Goal: Use online tool/utility: Utilize a website feature to perform a specific function

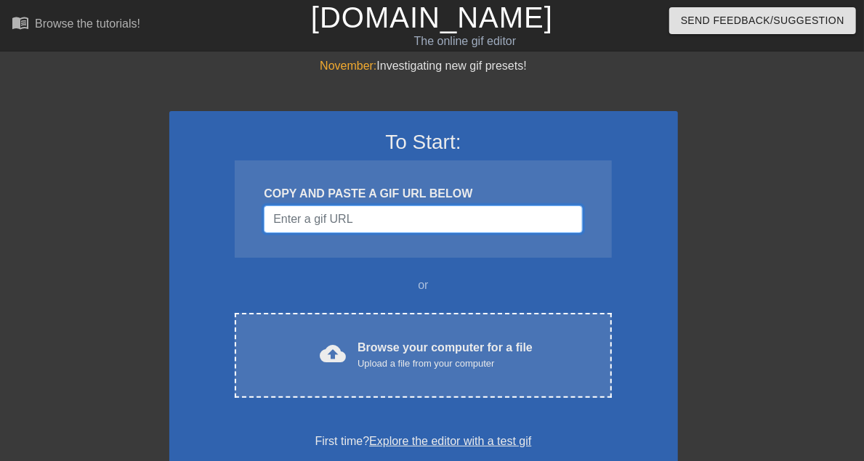
click at [318, 223] on input "Username" at bounding box center [423, 220] width 318 height 28
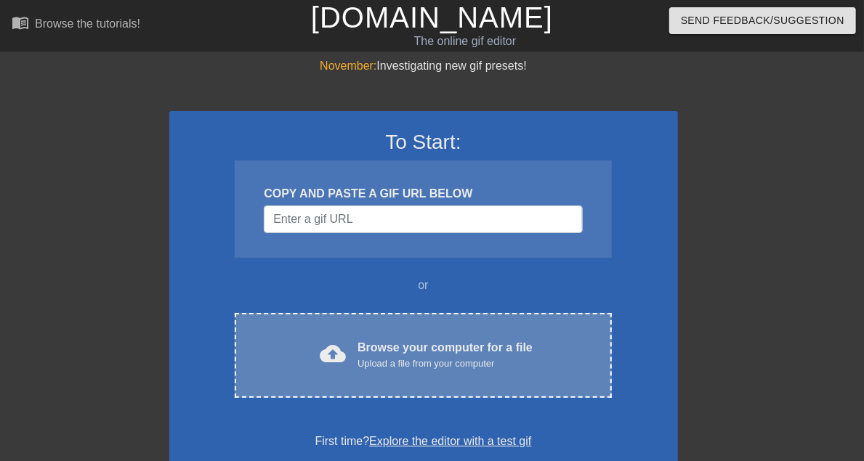
click at [364, 358] on div "cloud_upload Browse your computer for a file Upload a file from your computer" at bounding box center [422, 355] width 315 height 33
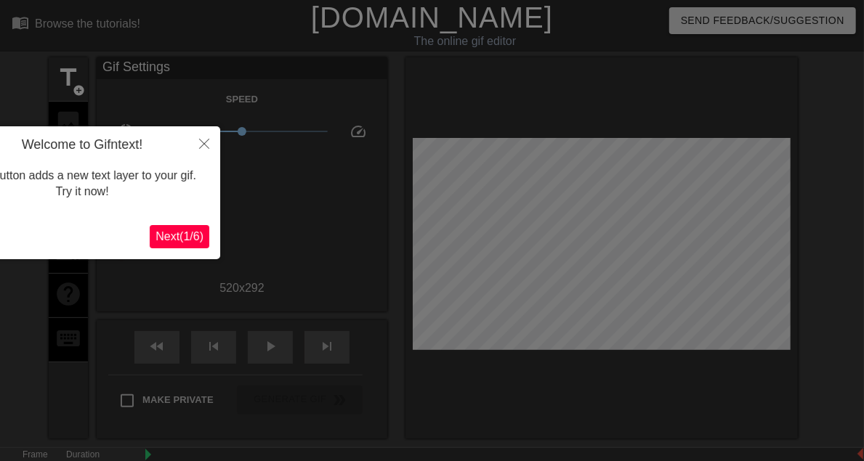
scroll to position [36, 0]
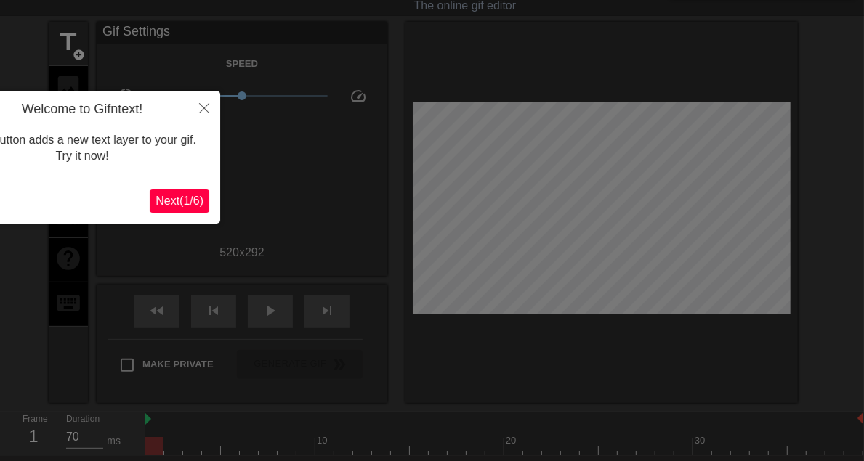
click at [161, 200] on span "Next ( 1 / 6 )" at bounding box center [179, 201] width 48 height 12
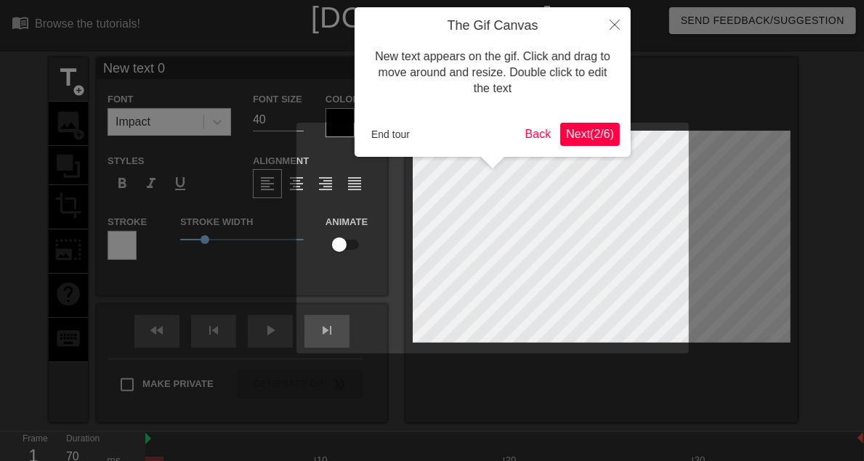
scroll to position [1, 3]
type input "New 0"
type textarea "New 0"
type input "New"
type textarea "New"
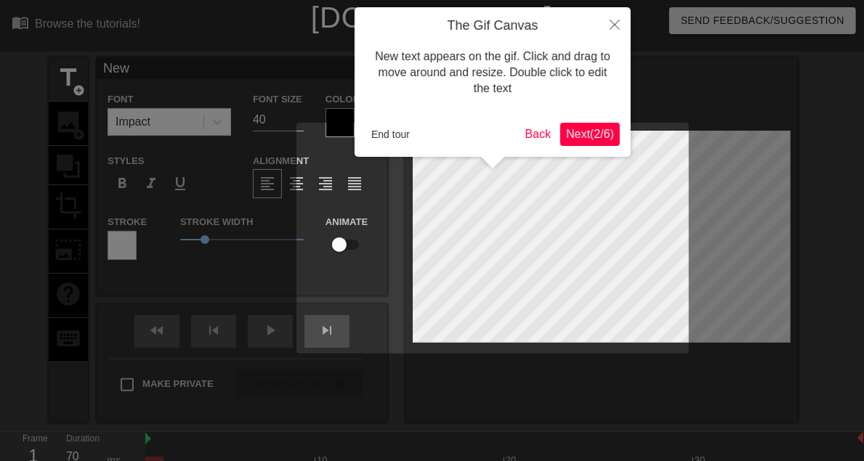
type input "New"
type textarea "New"
type input "New"
type textarea "New"
type input "Ne"
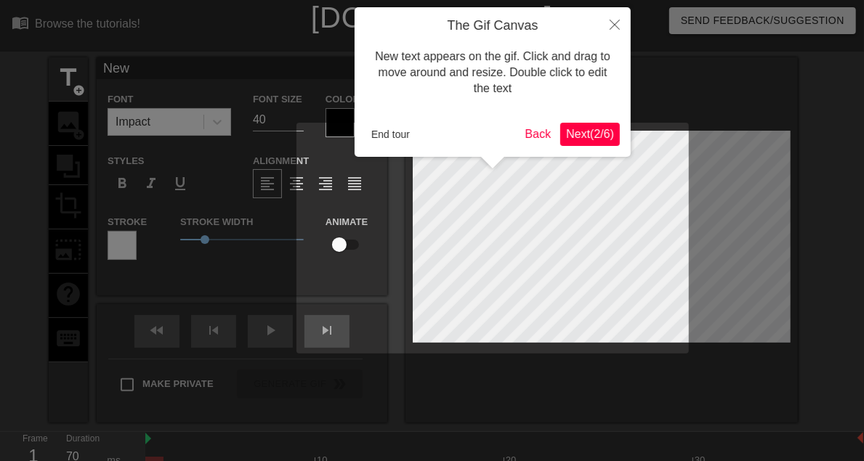
type textarea "Ne"
type input "N"
type textarea "N"
click at [229, 124] on div at bounding box center [432, 295] width 864 height 590
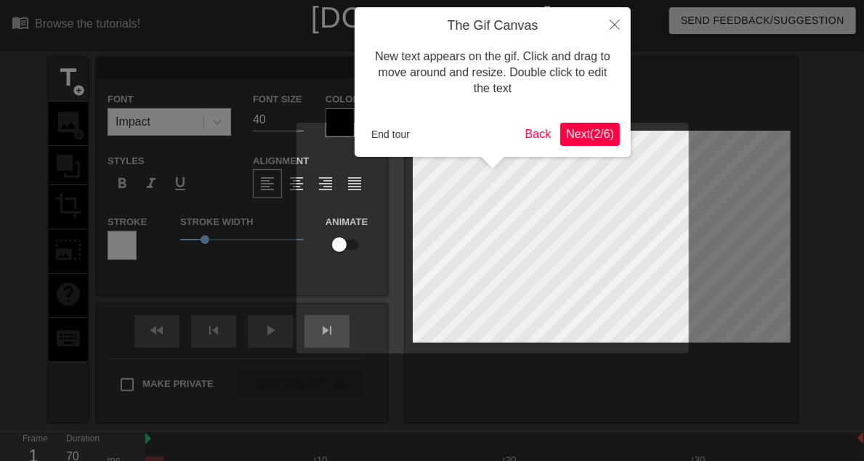
click at [229, 124] on div at bounding box center [432, 295] width 864 height 590
click at [230, 124] on div at bounding box center [432, 295] width 864 height 590
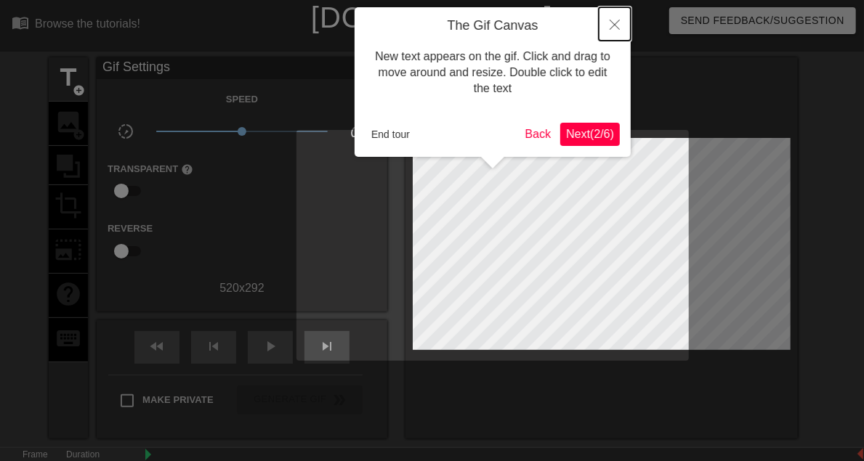
click at [612, 27] on icon "Close" at bounding box center [614, 25] width 10 height 10
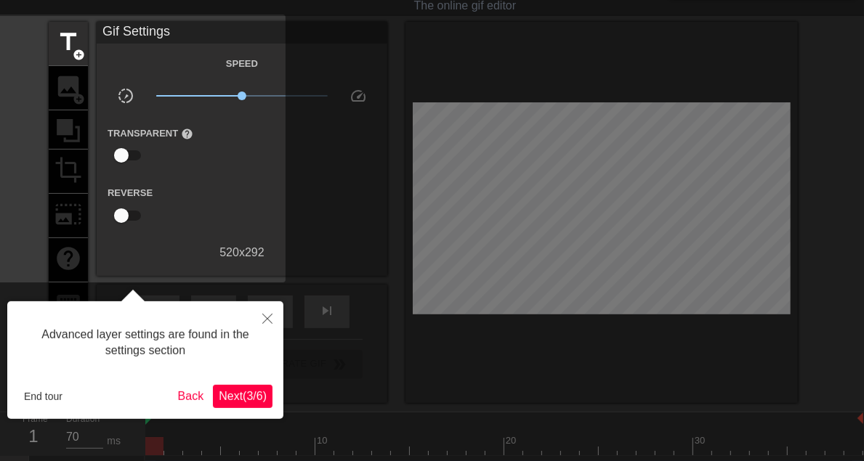
click at [235, 404] on button "Next ( 3 / 6 )" at bounding box center [243, 396] width 60 height 23
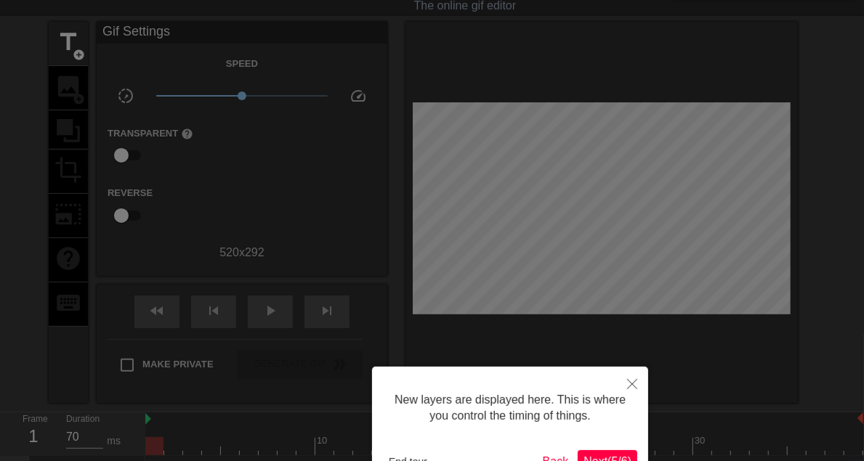
scroll to position [130, 0]
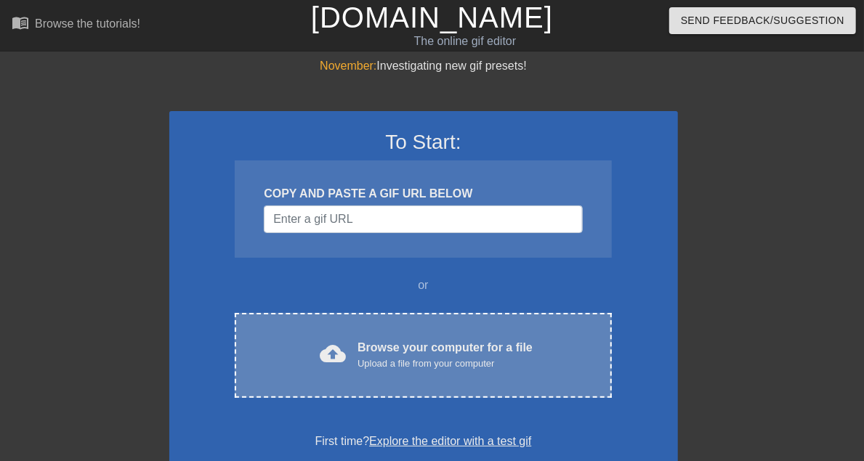
click at [326, 349] on div "cloud_upload" at bounding box center [330, 356] width 32 height 31
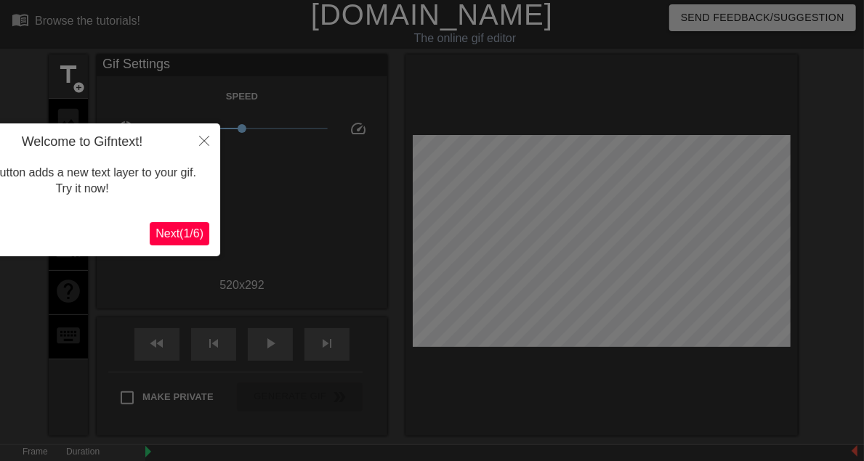
scroll to position [36, 0]
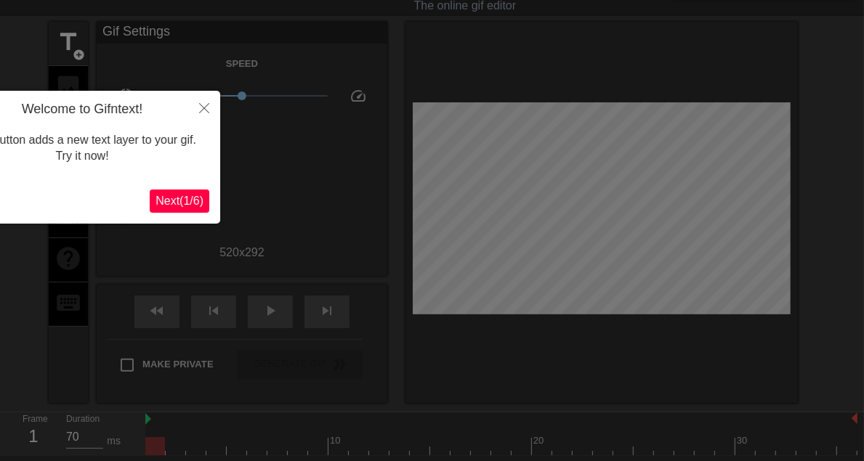
click at [171, 200] on span "Next ( 1 / 6 )" at bounding box center [179, 201] width 48 height 12
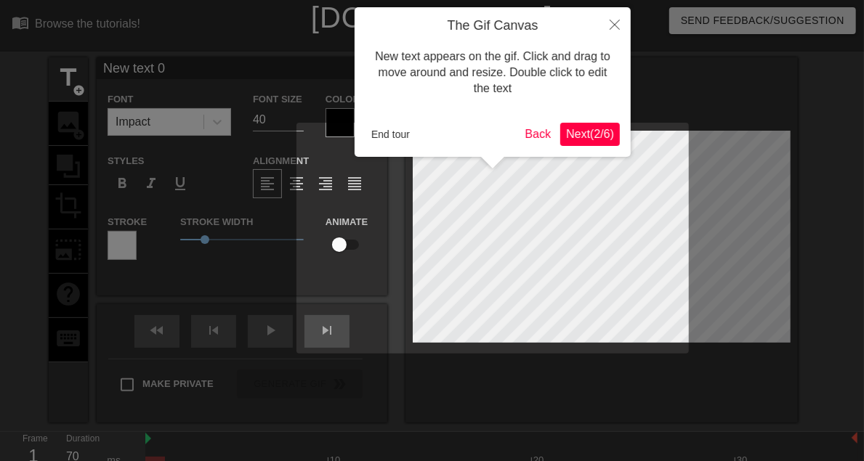
scroll to position [1, 4]
type textarea "New text"
type input "New text"
type textarea "New text"
type input "New text"
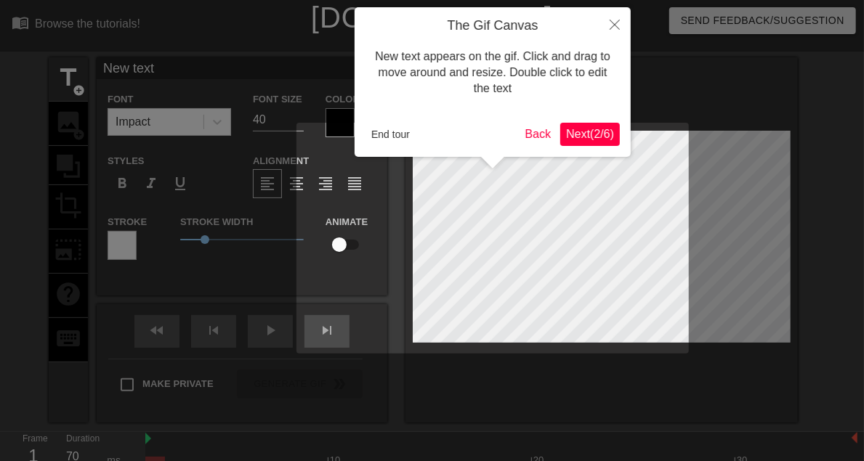
type textarea "New tex"
type input "New tex"
type textarea "New te"
type input "New te"
type textarea "New t"
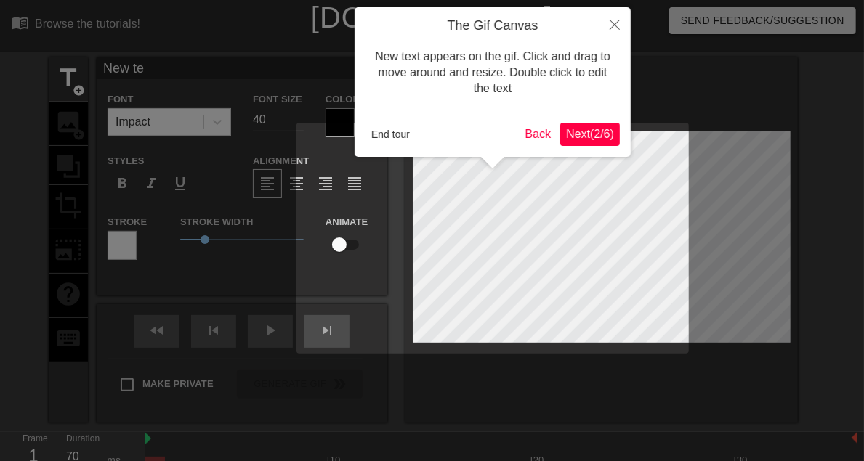
type input "New t"
type textarea "New"
type input "New"
type textarea "New"
type input "New"
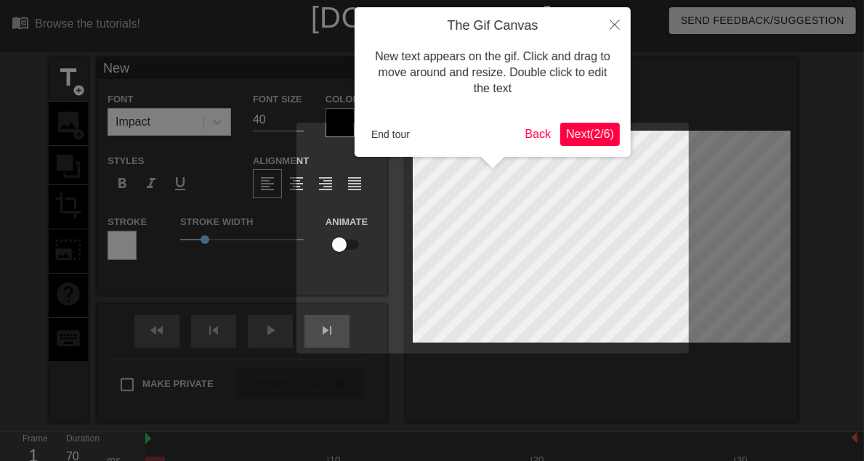
type textarea "Ne"
type input "Ne"
type textarea "N"
type input "N"
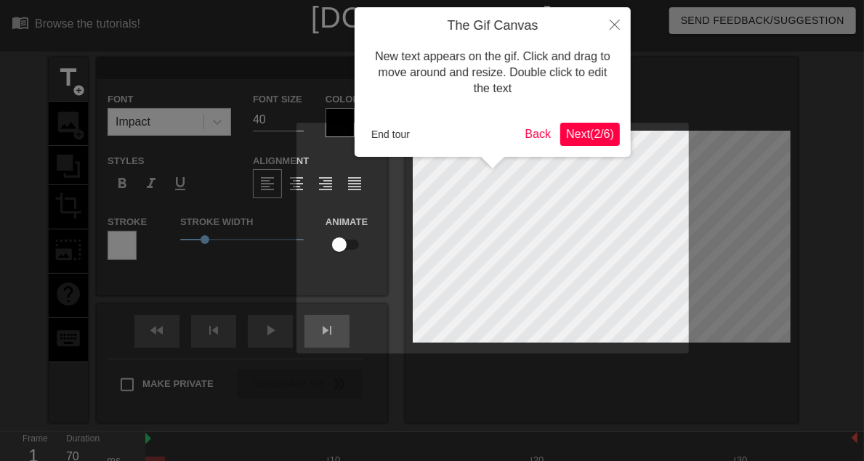
type textarea "E"
type input "E"
type textarea "EA"
type input "EA"
type textarea "EAT"
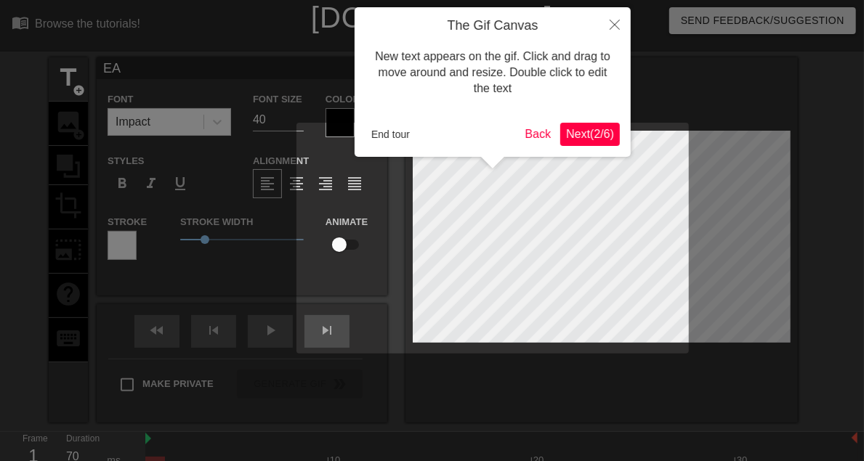
type input "EAT"
type textarea "EAT"
type input "EAT"
type textarea "EAT S"
type input "EAT S"
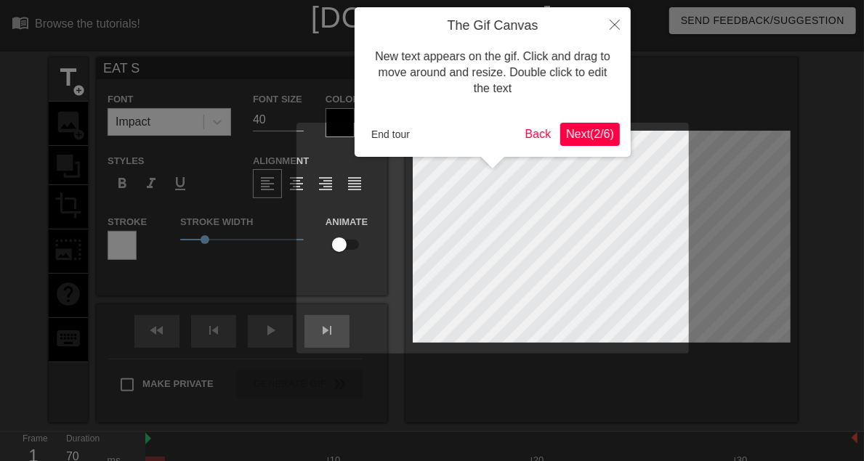
type textarea "EAT SH"
type input "EAT SH"
type textarea "EAT SHI"
type input "EAT SHI"
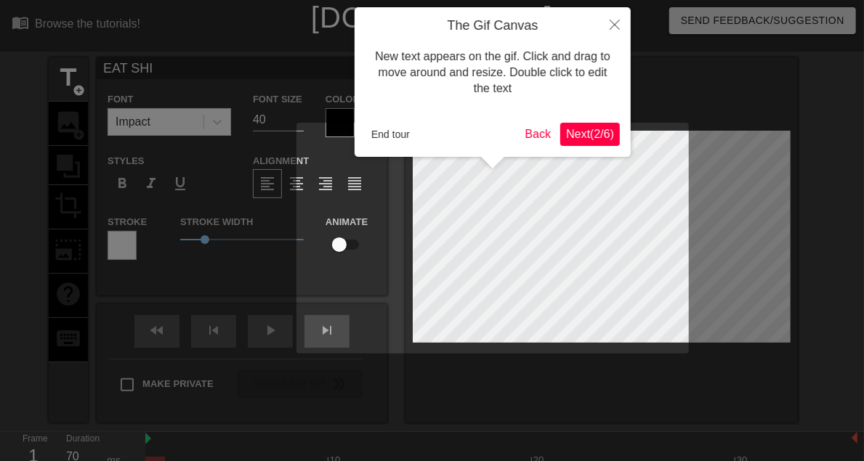
type textarea "EAT SHIT"
type input "EAT SHIT"
type input "EAT SHI"
type textarea "EAT SHI"
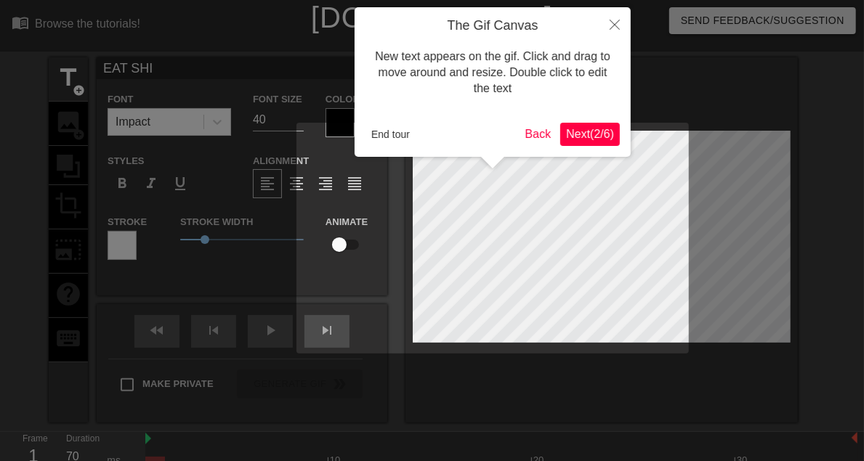
type input "EAT SH"
type textarea "EAT SH"
type input "EAT S"
type textarea "EAT S"
type input "EAT"
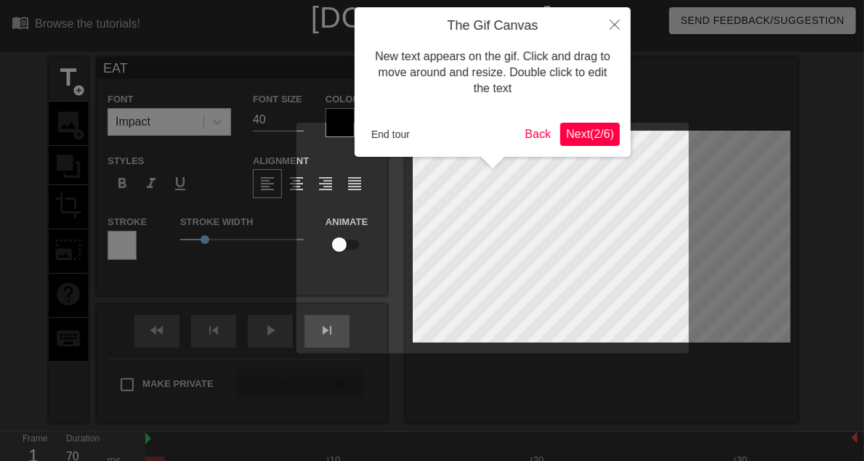
scroll to position [1, 2]
type textarea "EAT"
click at [567, 134] on span "Next ( 2 / 6 )" at bounding box center [590, 134] width 48 height 12
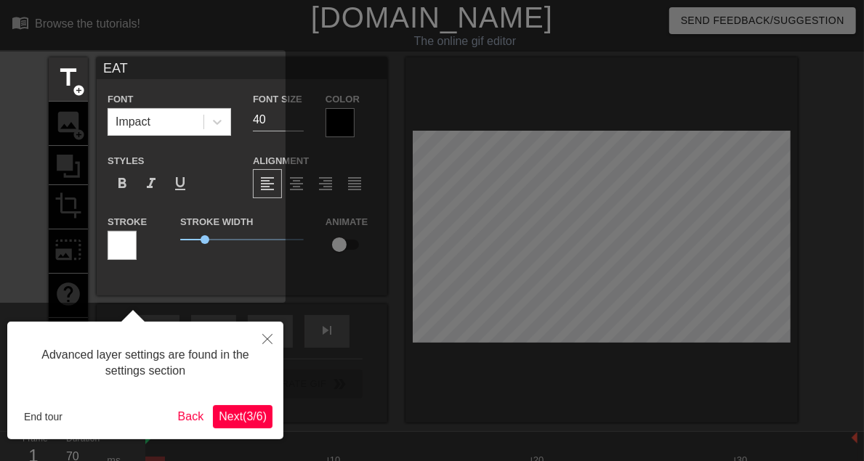
scroll to position [36, 0]
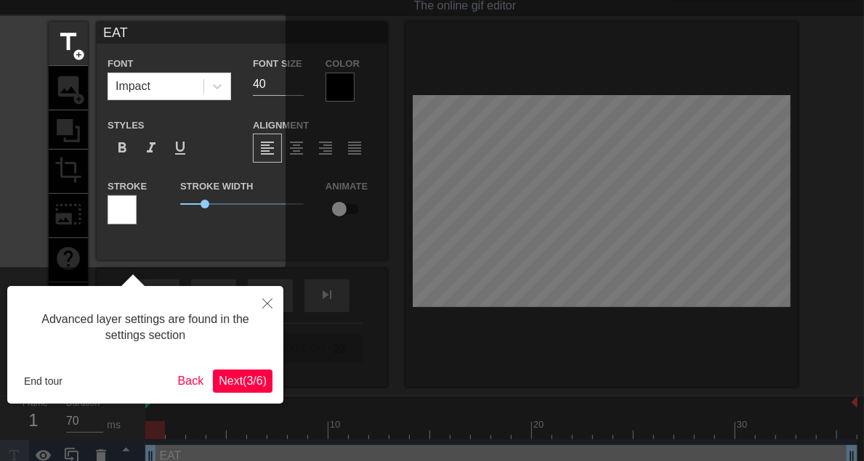
click at [325, 92] on div at bounding box center [339, 87] width 29 height 29
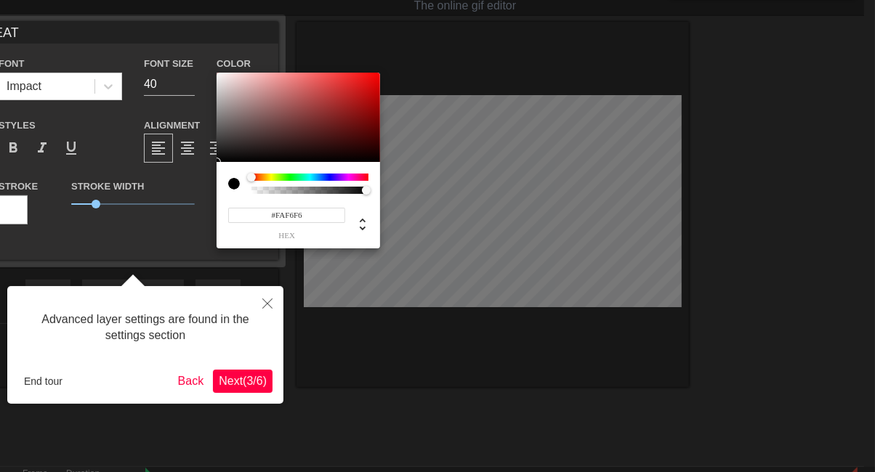
click at [219, 74] on div at bounding box center [297, 118] width 163 height 90
click at [219, 82] on div at bounding box center [223, 78] width 9 height 9
click at [219, 82] on div at bounding box center [219, 82] width 9 height 9
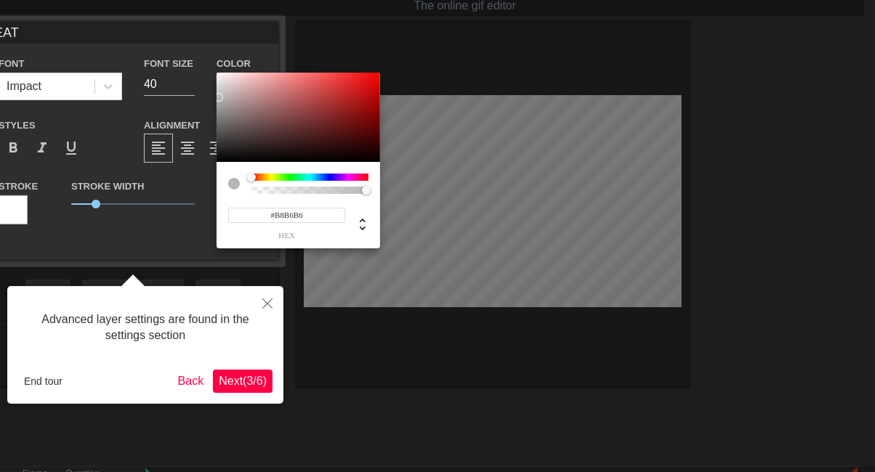
click at [219, 97] on div at bounding box center [297, 118] width 163 height 90
click at [221, 113] on div at bounding box center [297, 118] width 163 height 90
type input "#DBB9B9"
click at [242, 85] on div at bounding box center [297, 118] width 163 height 90
click at [225, 66] on div at bounding box center [437, 236] width 875 height 472
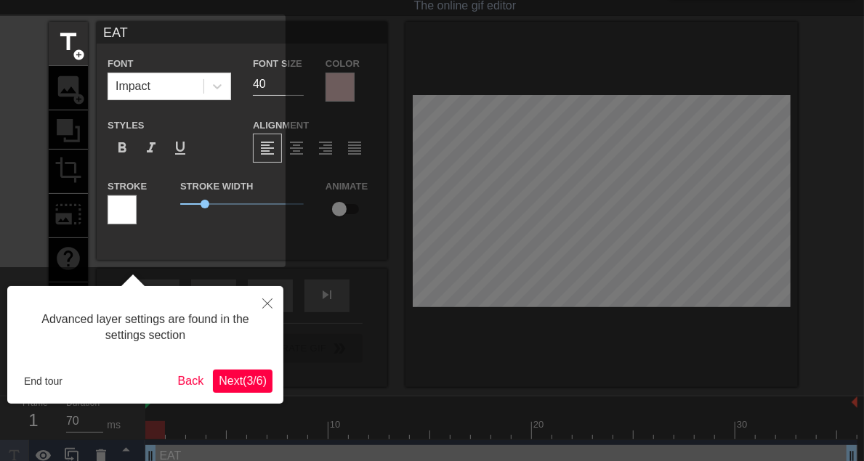
click at [325, 86] on div at bounding box center [339, 87] width 29 height 29
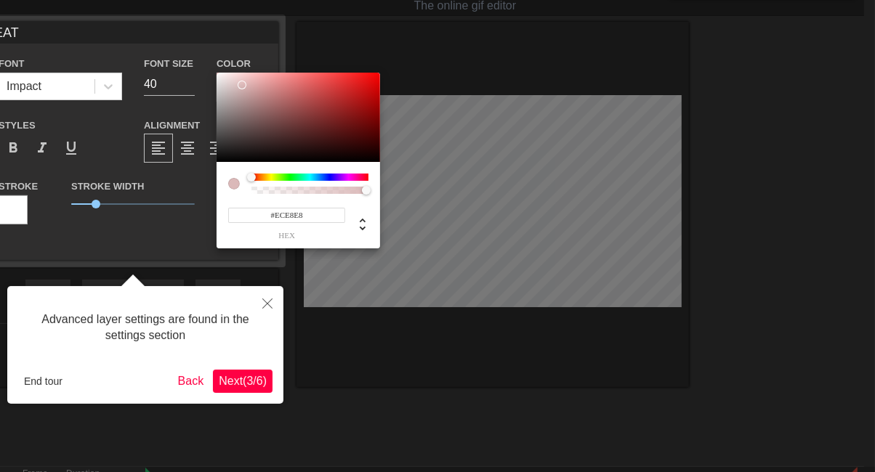
click at [219, 79] on div at bounding box center [297, 118] width 163 height 90
type input "#FFFFFF"
click at [216, 73] on div at bounding box center [297, 118] width 163 height 90
click at [109, 85] on div at bounding box center [437, 236] width 875 height 472
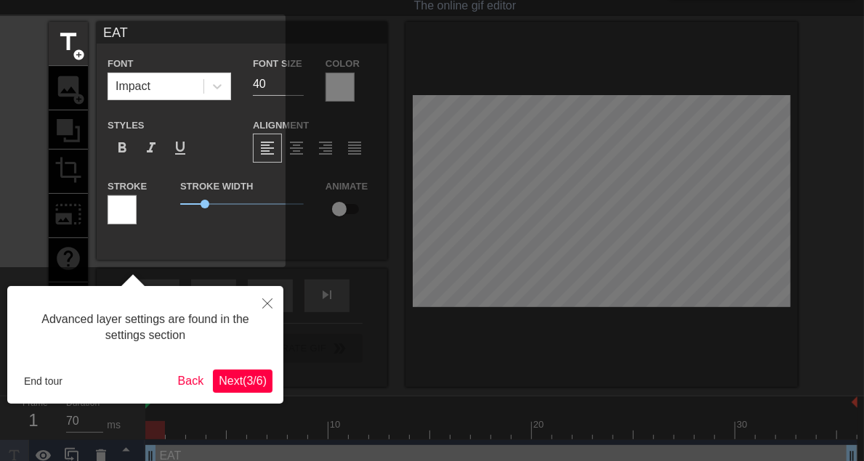
click at [210, 85] on icon at bounding box center [217, 86] width 15 height 15
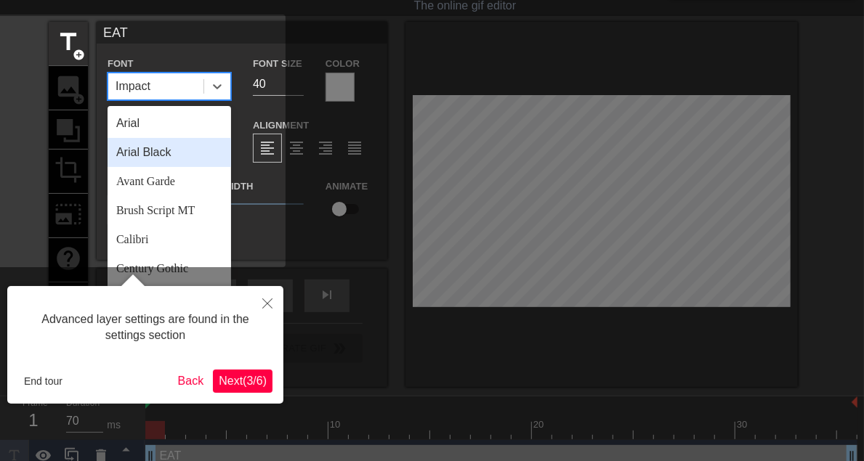
click at [108, 160] on div "Arial Black" at bounding box center [169, 152] width 123 height 29
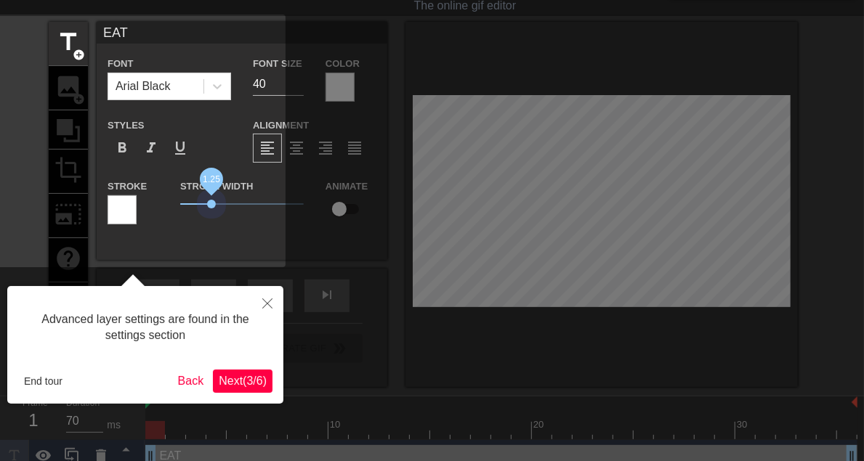
drag, startPoint x: 102, startPoint y: 202, endPoint x: 101, endPoint y: 219, distance: 16.7
click at [169, 219] on div "Stroke Width 1.25" at bounding box center [241, 207] width 145 height 60
drag, startPoint x: 101, startPoint y: 219, endPoint x: 70, endPoint y: 219, distance: 30.5
click at [169, 219] on div "Stroke Width 1.2" at bounding box center [241, 207] width 145 height 60
click at [108, 211] on div at bounding box center [122, 209] width 29 height 29
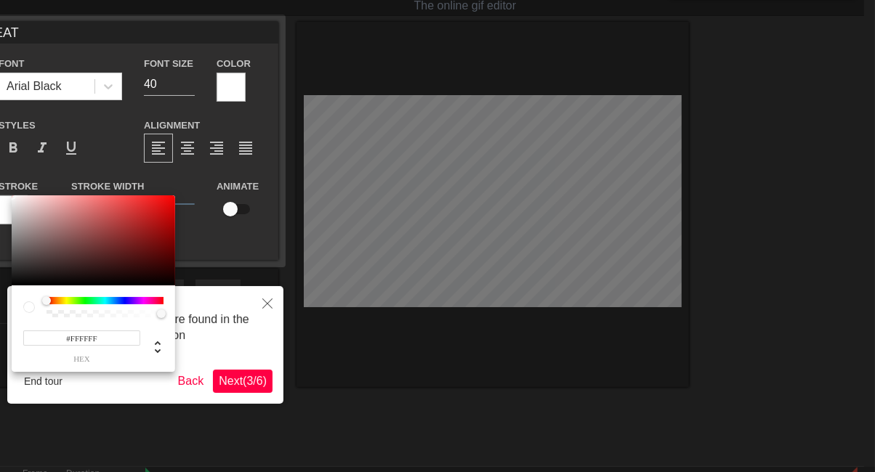
click at [79, 159] on div at bounding box center [437, 236] width 875 height 472
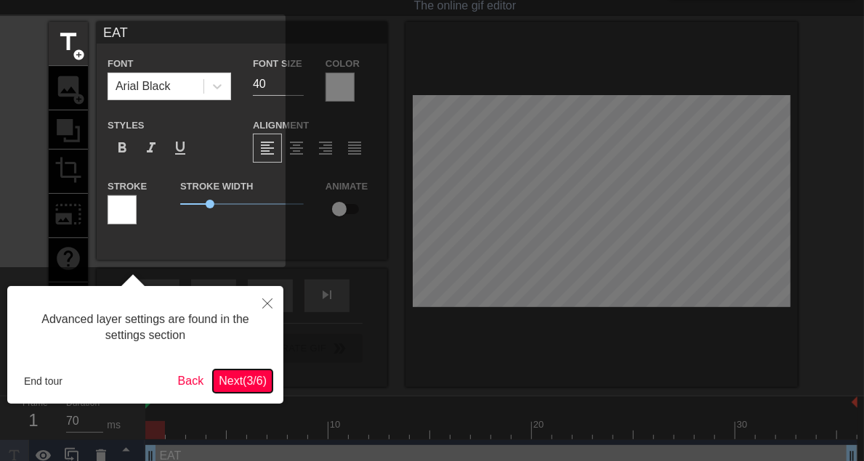
click at [219, 384] on span "Next ( 3 / 6 )" at bounding box center [243, 381] width 48 height 12
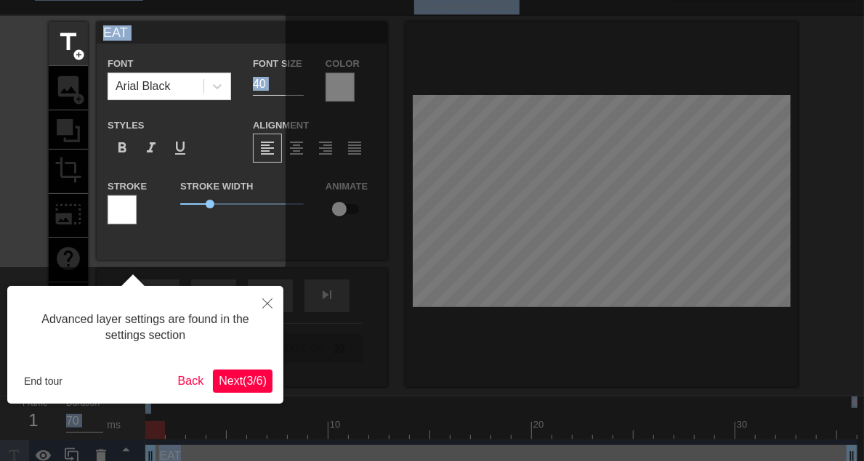
scroll to position [0, 0]
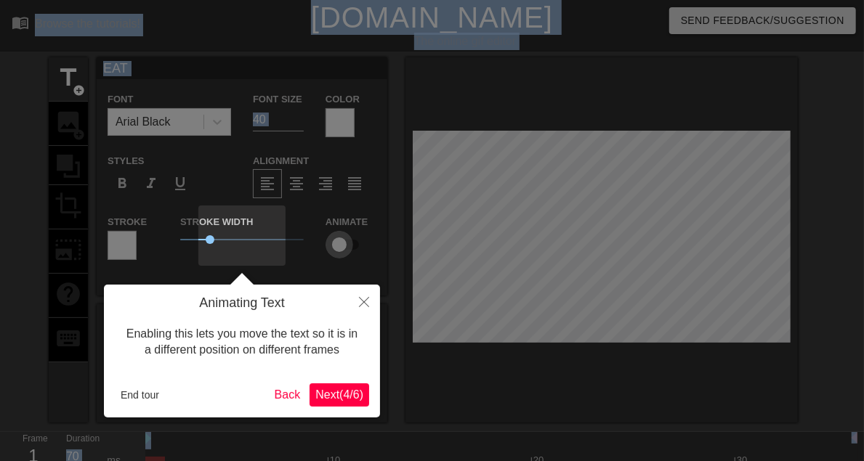
click at [298, 243] on input "checkbox" at bounding box center [339, 245] width 83 height 28
click at [312, 243] on input "checkbox" at bounding box center [353, 245] width 83 height 28
checkbox input "false"
click at [326, 398] on span "Next ( 4 / 6 )" at bounding box center [339, 395] width 48 height 12
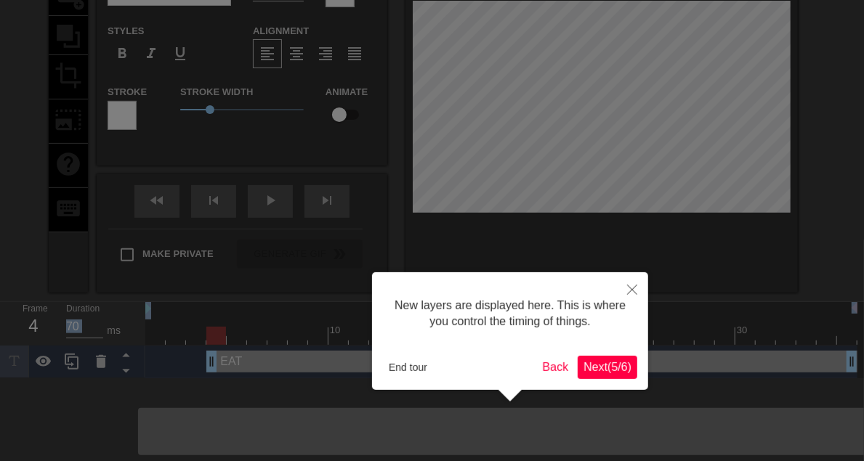
drag, startPoint x: 149, startPoint y: 431, endPoint x: 203, endPoint y: 423, distance: 54.2
click at [203, 373] on div "EAT drag_handle drag_handle" at bounding box center [501, 362] width 712 height 22
click at [147, 383] on div at bounding box center [432, 166] width 864 height 592
click at [127, 425] on div at bounding box center [432, 166] width 864 height 592
click at [44, 432] on div at bounding box center [432, 166] width 864 height 592
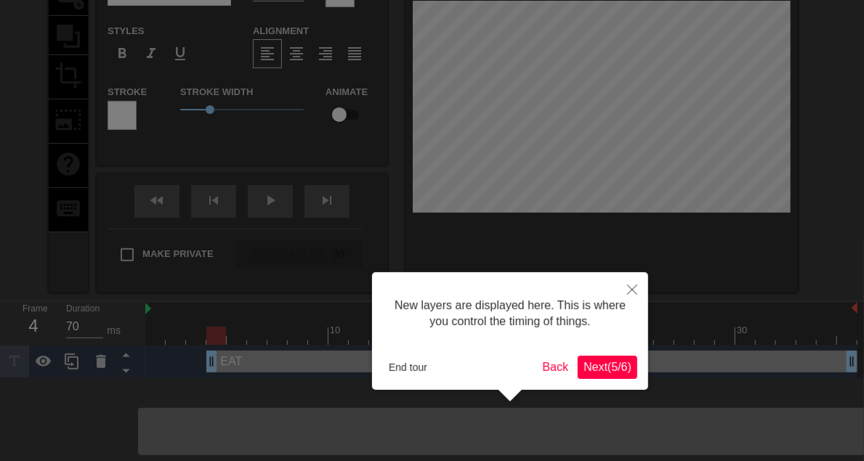
click at [44, 432] on div at bounding box center [432, 166] width 864 height 592
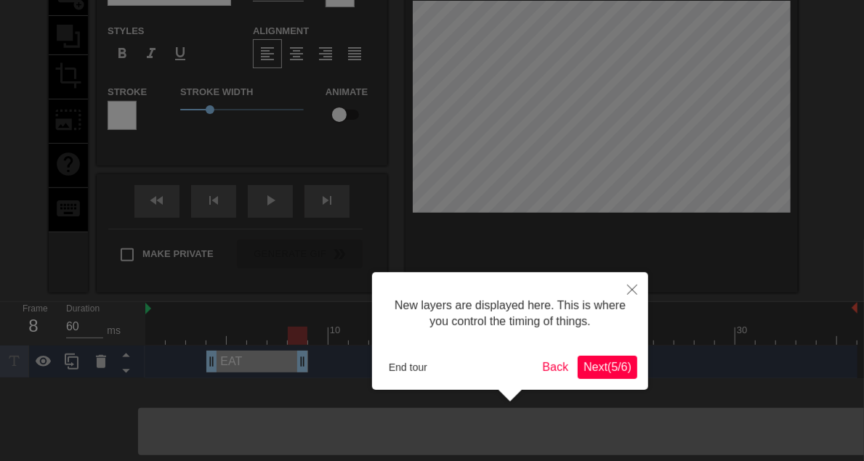
drag, startPoint x: 847, startPoint y: 426, endPoint x: 291, endPoint y: 435, distance: 556.5
drag, startPoint x: 209, startPoint y: 431, endPoint x: 287, endPoint y: 426, distance: 77.8
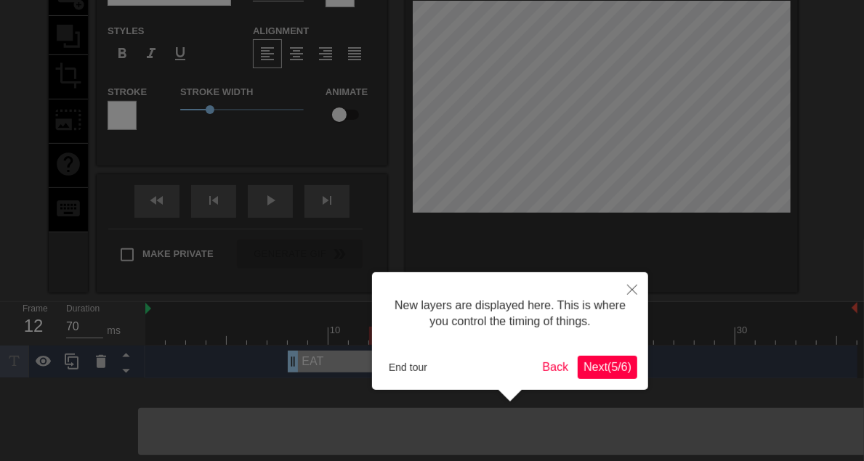
drag, startPoint x: 304, startPoint y: 434, endPoint x: 382, endPoint y: 426, distance: 78.8
click at [601, 365] on span "Next ( 5 / 6 )" at bounding box center [607, 367] width 48 height 12
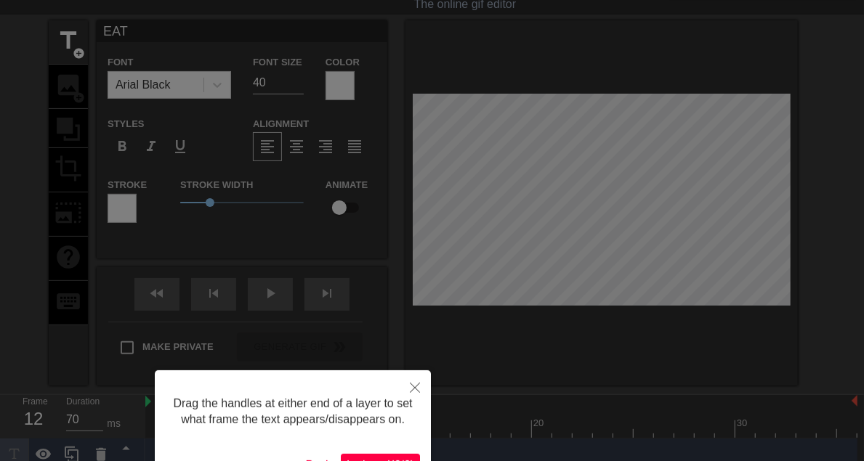
scroll to position [124, 0]
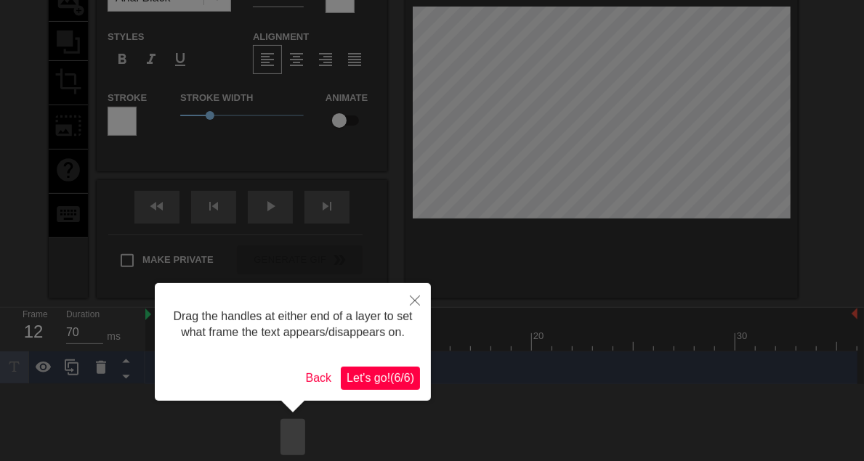
click at [70, 441] on div at bounding box center [432, 169] width 864 height 586
click at [356, 384] on span "Let's go! ( 6 / 6 )" at bounding box center [380, 378] width 68 height 12
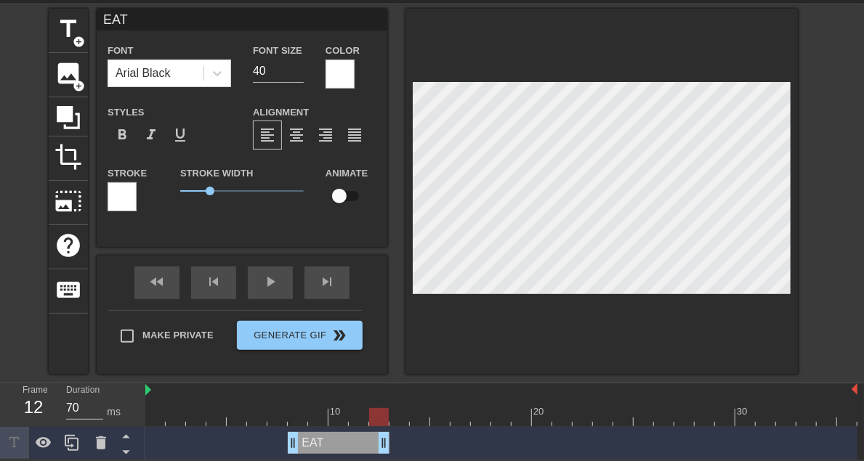
scroll to position [120, 0]
click at [70, 440] on icon at bounding box center [71, 442] width 17 height 17
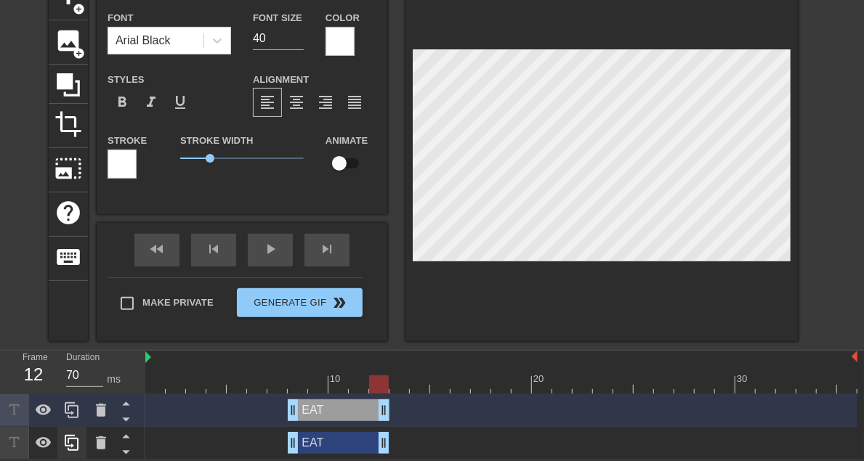
scroll to position [124, 0]
click at [70, 418] on icon at bounding box center [72, 410] width 14 height 16
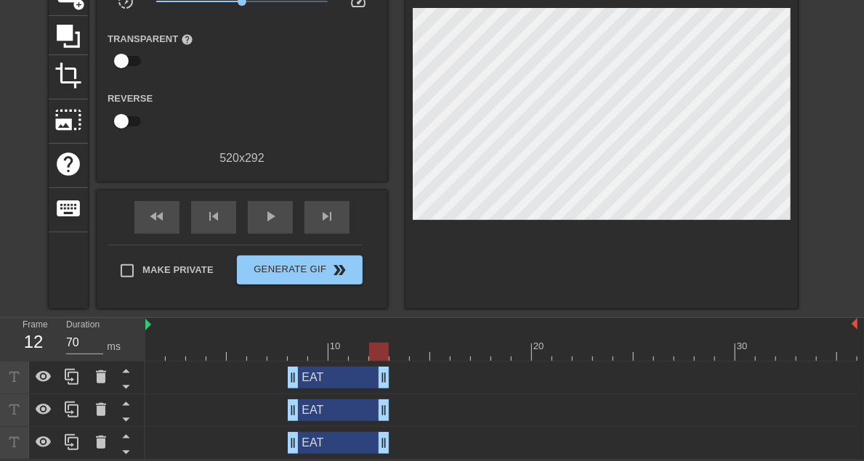
scroll to position [185, 0]
click at [97, 443] on icon at bounding box center [101, 442] width 10 height 13
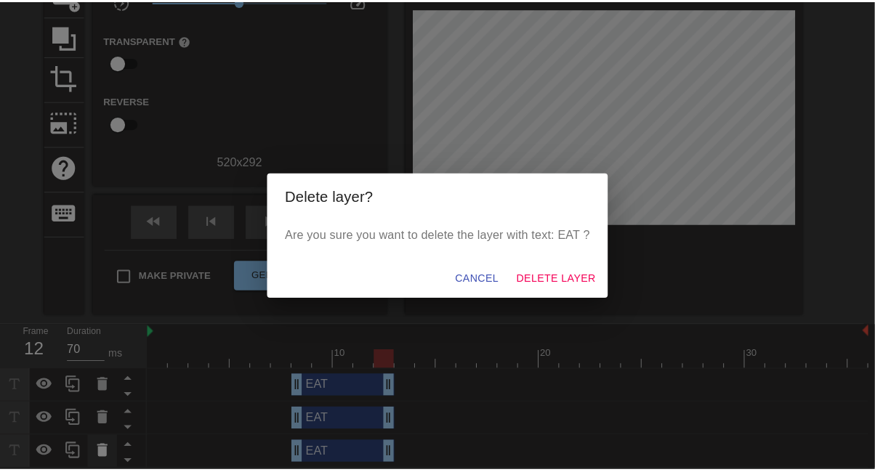
scroll to position [174, 0]
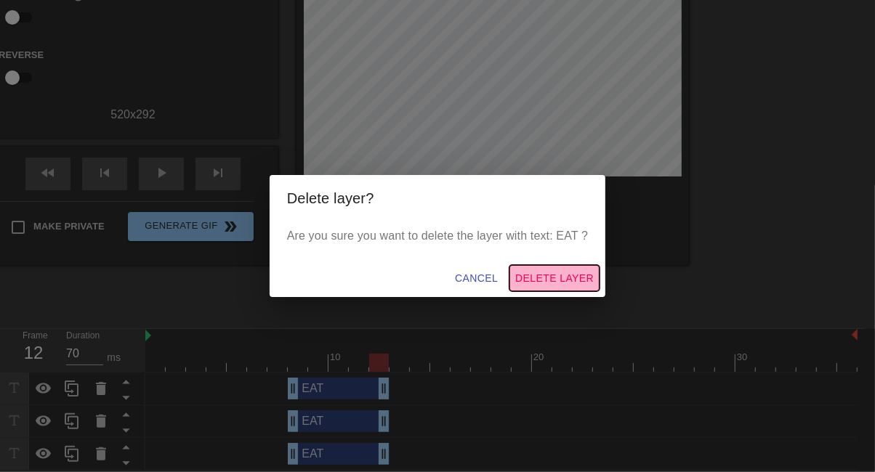
click at [523, 276] on span "Delete Layer" at bounding box center [554, 278] width 78 height 18
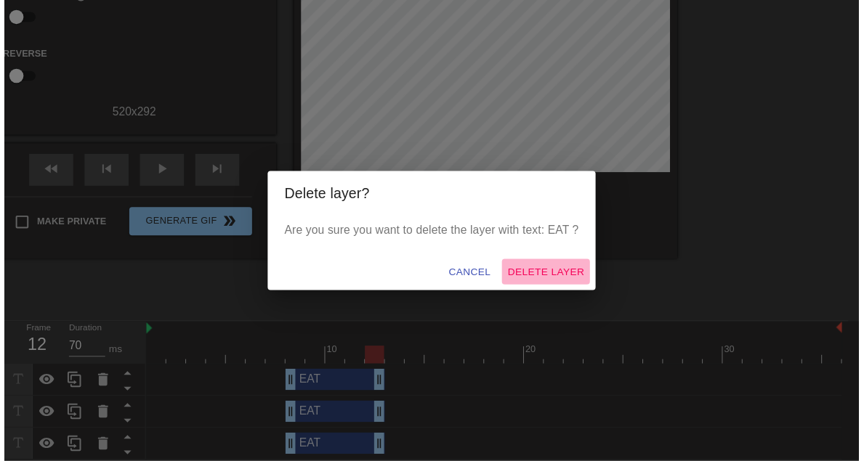
scroll to position [153, 0]
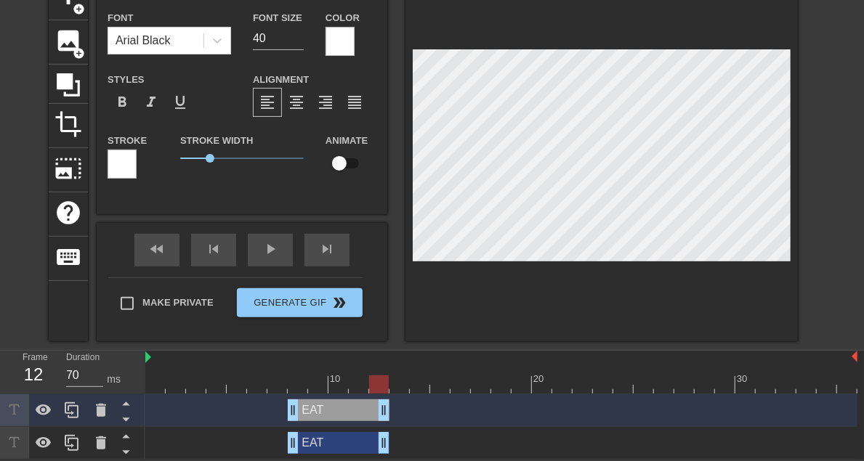
click at [328, 447] on div "EAT drag_handle drag_handle" at bounding box center [339, 443] width 102 height 22
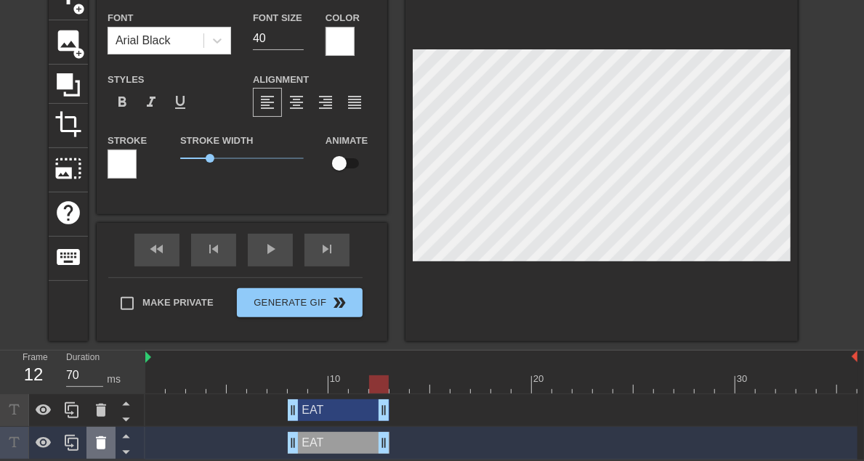
click at [106, 442] on icon at bounding box center [100, 442] width 17 height 17
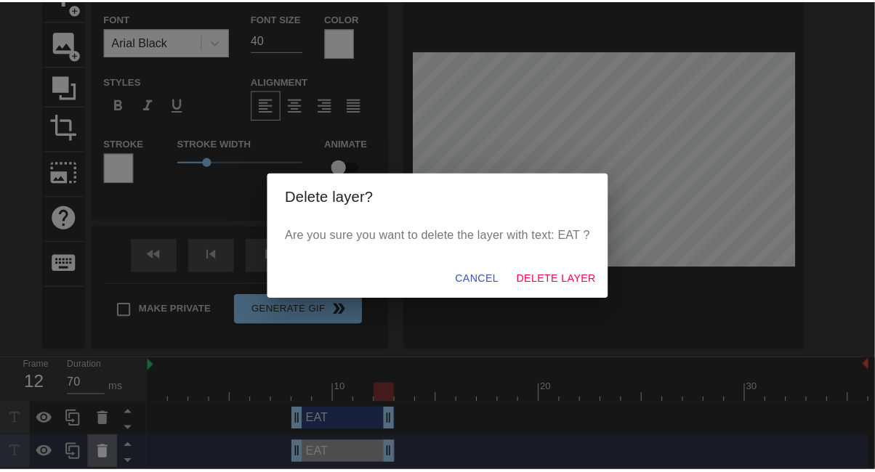
scroll to position [142, 0]
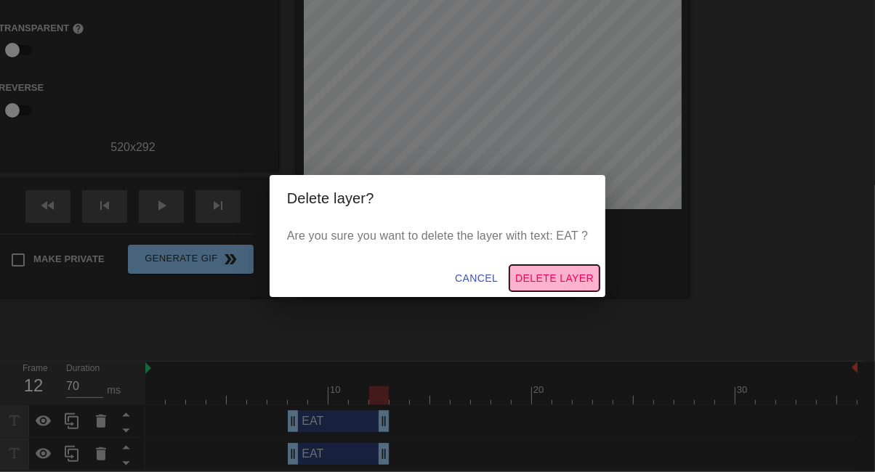
click at [527, 275] on span "Delete Layer" at bounding box center [554, 278] width 78 height 18
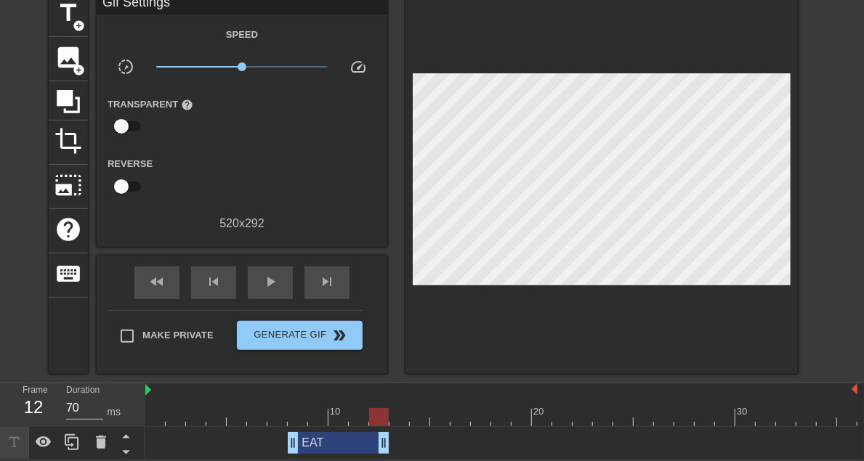
scroll to position [120, 0]
click at [248, 267] on div "play_arrow" at bounding box center [270, 283] width 45 height 33
click at [248, 267] on div "pause" at bounding box center [270, 283] width 45 height 33
drag, startPoint x: 744, startPoint y: 415, endPoint x: 643, endPoint y: 418, distance: 101.0
click at [656, 414] on div at bounding box center [664, 417] width 20 height 18
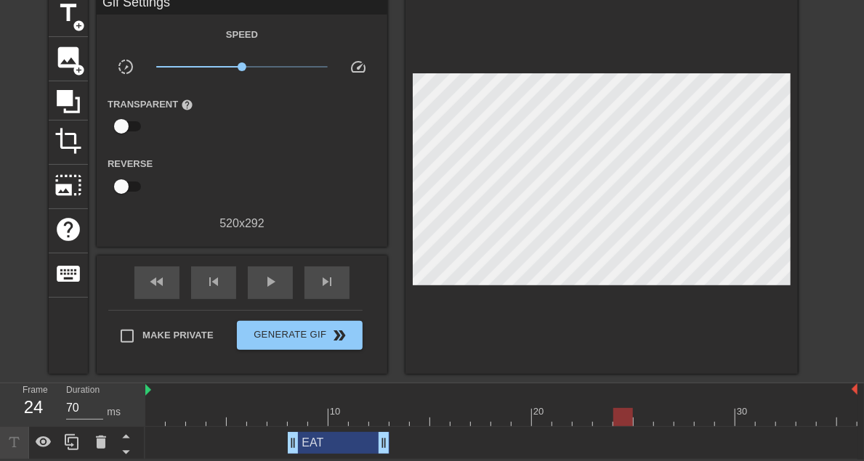
drag, startPoint x: 642, startPoint y: 418, endPoint x: 543, endPoint y: 400, distance: 101.0
click at [544, 400] on div "10 20 30" at bounding box center [501, 405] width 712 height 43
drag, startPoint x: 543, startPoint y: 400, endPoint x: 472, endPoint y: 397, distance: 70.5
click at [472, 398] on div "10 20 30" at bounding box center [501, 409] width 712 height 23
drag, startPoint x: 454, startPoint y: 399, endPoint x: 517, endPoint y: 415, distance: 65.2
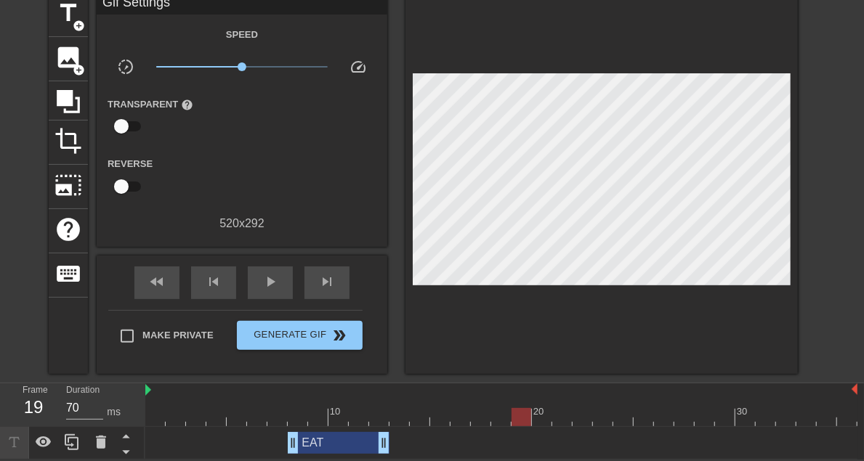
click at [517, 415] on div "10 20 30" at bounding box center [501, 405] width 712 height 43
click at [8, 442] on icon at bounding box center [14, 442] width 17 height 17
click at [498, 410] on div at bounding box center [501, 417] width 712 height 18
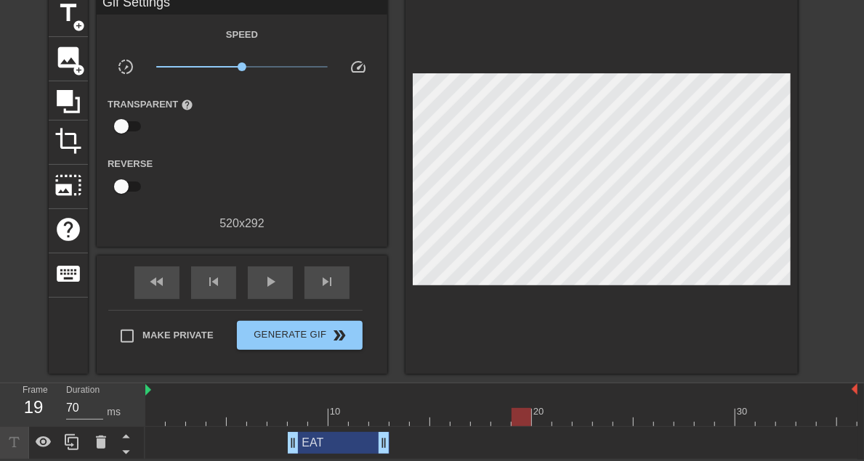
click at [514, 415] on div at bounding box center [501, 417] width 712 height 18
click at [514, 415] on div at bounding box center [521, 417] width 20 height 18
click at [499, 415] on div at bounding box center [501, 417] width 712 height 18
click at [484, 418] on div at bounding box center [501, 417] width 712 height 18
click at [495, 415] on div at bounding box center [501, 417] width 712 height 18
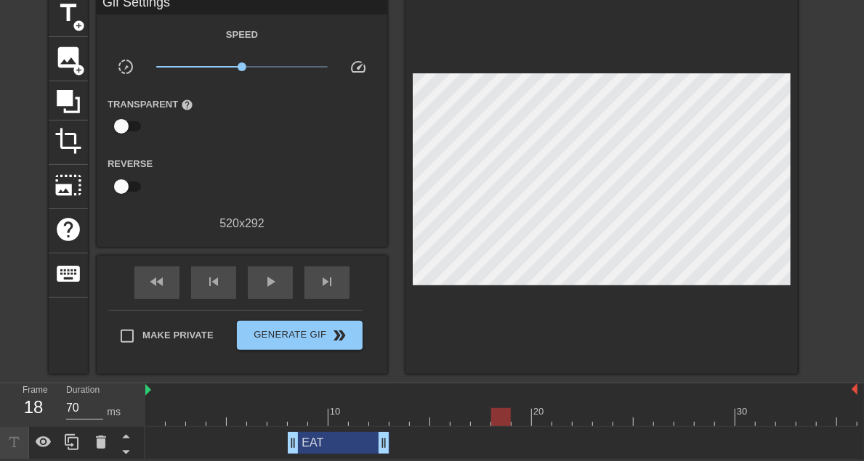
click at [495, 415] on div at bounding box center [501, 417] width 20 height 18
click at [481, 416] on div at bounding box center [501, 417] width 712 height 18
click at [337, 443] on div "EAT drag_handle drag_handle" at bounding box center [339, 443] width 102 height 22
click at [68, 441] on icon at bounding box center [71, 442] width 17 height 17
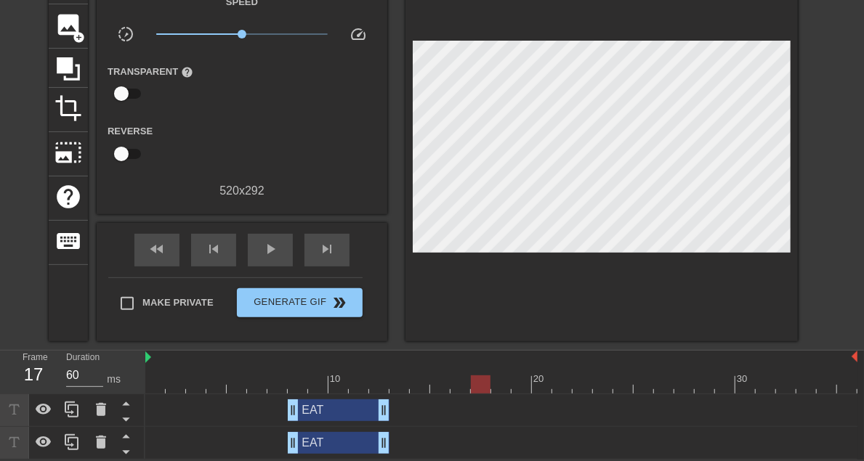
scroll to position [153, 0]
click at [328, 444] on div "EAT drag_handle drag_handle" at bounding box center [339, 443] width 102 height 22
click at [322, 443] on div "EAT drag_handle drag_handle" at bounding box center [339, 443] width 102 height 22
click at [322, 438] on div "EAT drag_handle drag_handle" at bounding box center [339, 443] width 102 height 22
click at [327, 445] on div "EAT drag_handle drag_handle" at bounding box center [339, 443] width 102 height 22
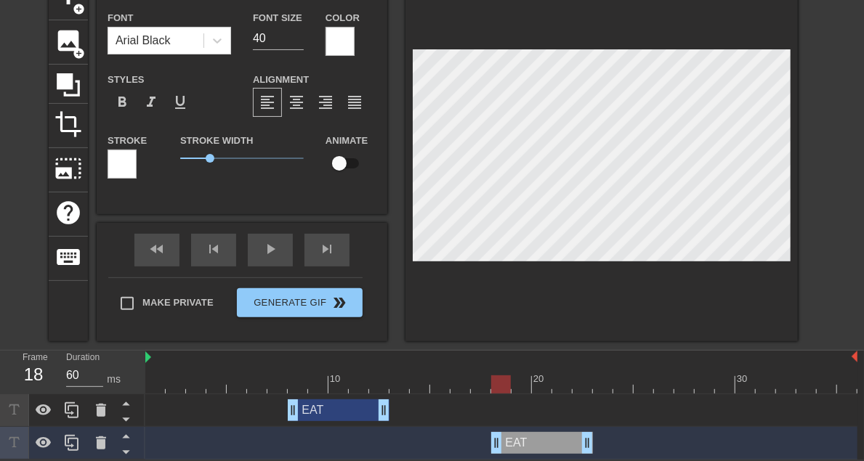
type input "70"
drag, startPoint x: 316, startPoint y: 440, endPoint x: 511, endPoint y: 430, distance: 195.7
click at [511, 430] on div "EAT drag_handle drag_handle" at bounding box center [501, 443] width 712 height 33
type input "EA"
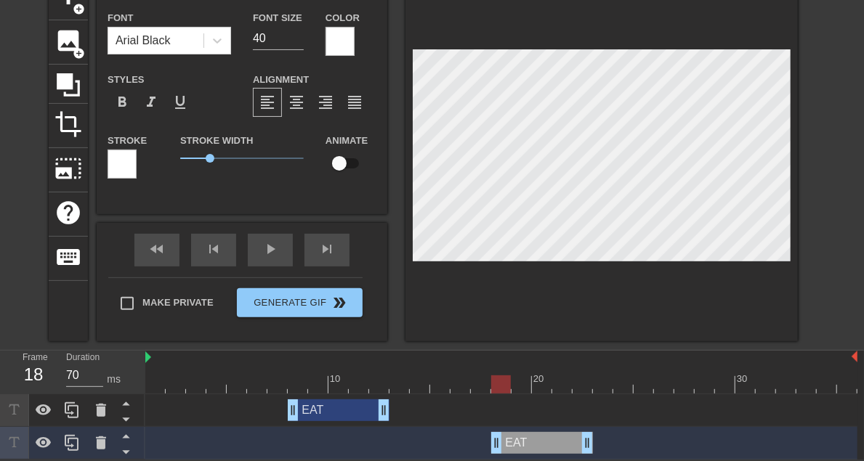
type textarea "EA"
type input "E"
type textarea "E"
type input "S"
type textarea "S"
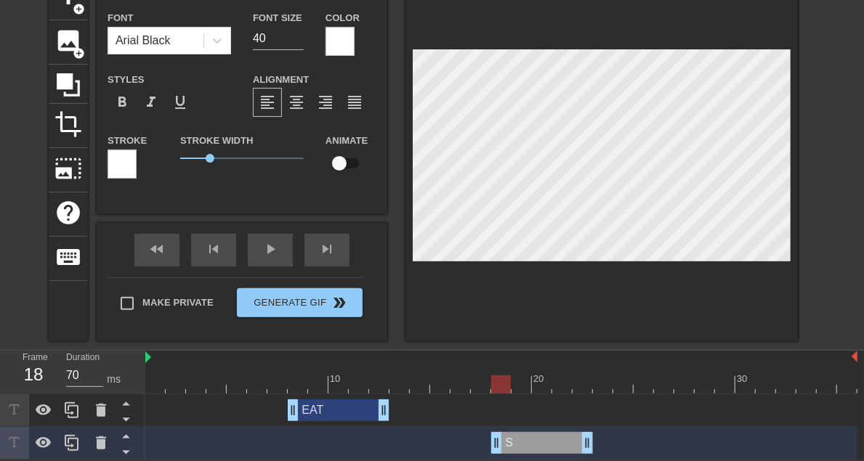
type input "SH"
type textarea "SH"
type input "SHI"
type textarea "SHI"
type input "SHIT"
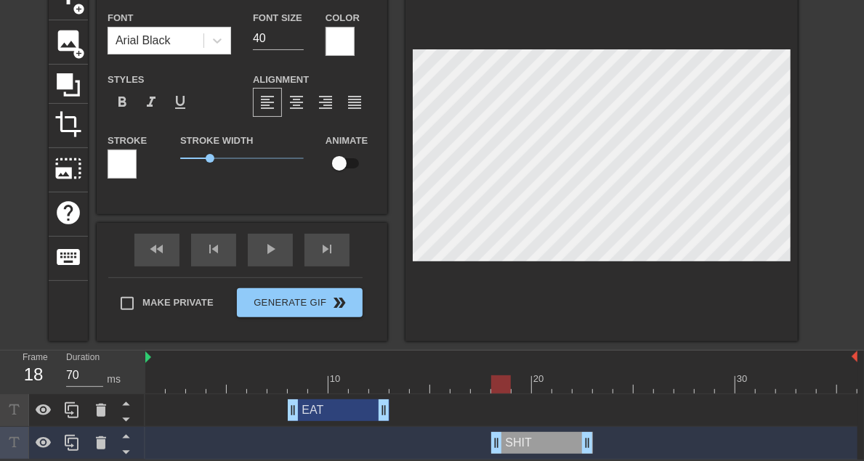
type textarea "SHIT"
click at [524, 438] on div "SHIT drag_handle drag_handle" at bounding box center [542, 443] width 102 height 22
click at [528, 445] on div "SHIT drag_handle drag_handle" at bounding box center [542, 443] width 102 height 22
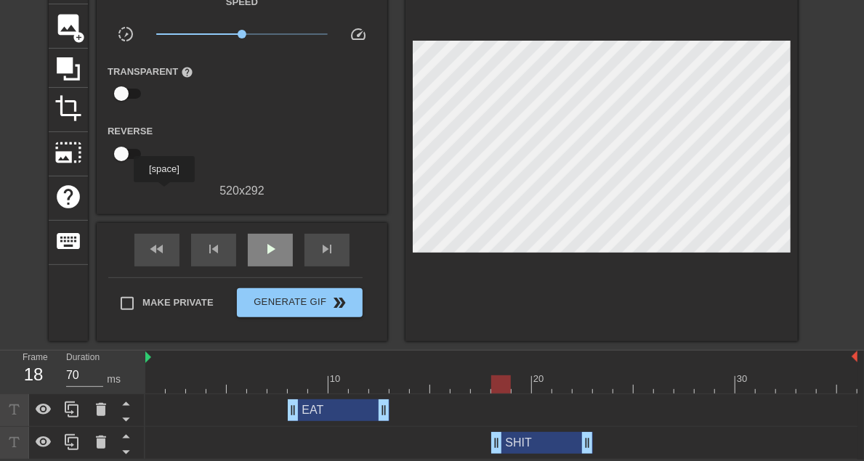
click at [261, 240] on span "play_arrow" at bounding box center [269, 248] width 17 height 17
click at [261, 240] on span "pause" at bounding box center [269, 248] width 17 height 17
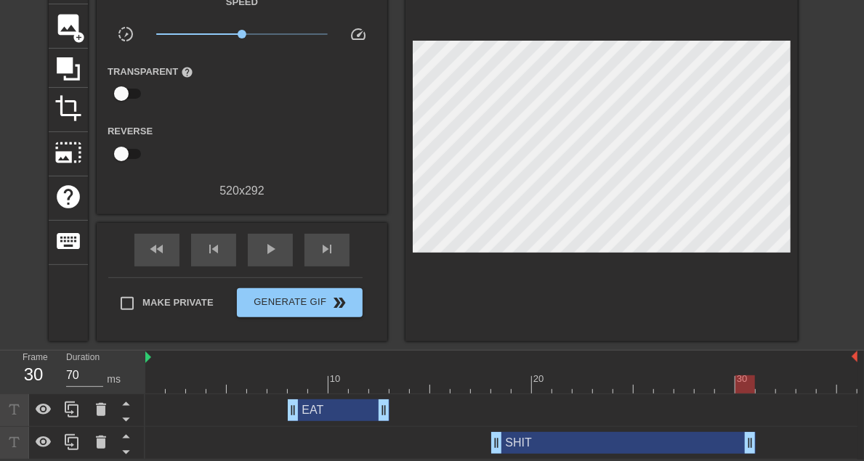
drag, startPoint x: 588, startPoint y: 440, endPoint x: 747, endPoint y: 423, distance: 160.7
click at [747, 423] on div "EAT drag_handle drag_handle SHIT drag_handle drag_handle" at bounding box center [504, 426] width 718 height 65
click at [261, 240] on span "play_arrow" at bounding box center [269, 248] width 17 height 17
type input "70"
click at [261, 240] on span "pause" at bounding box center [269, 248] width 17 height 17
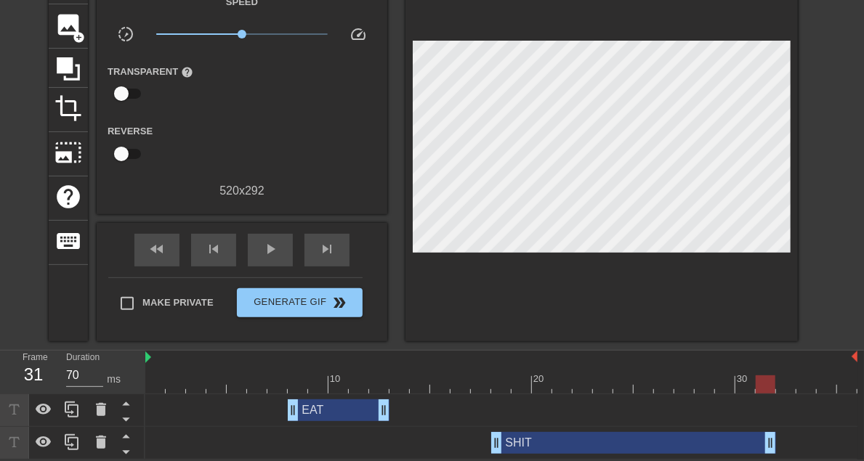
drag, startPoint x: 748, startPoint y: 442, endPoint x: 758, endPoint y: 442, distance: 10.2
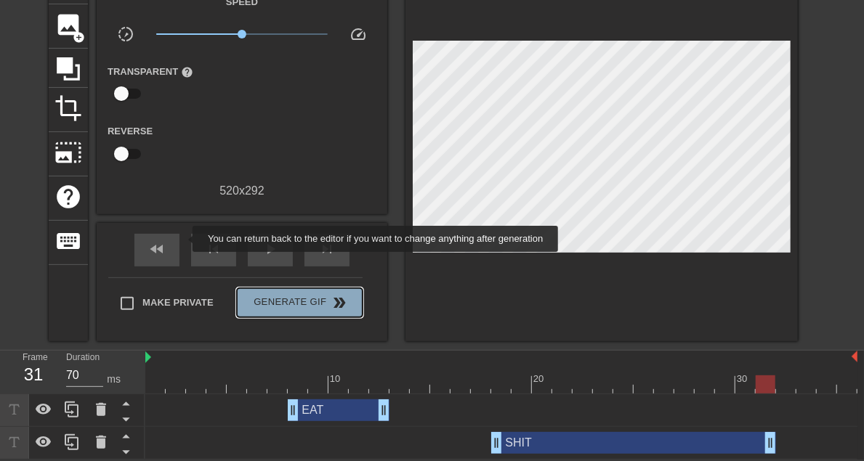
click at [243, 294] on span "Generate Gif double_arrow" at bounding box center [300, 302] width 114 height 17
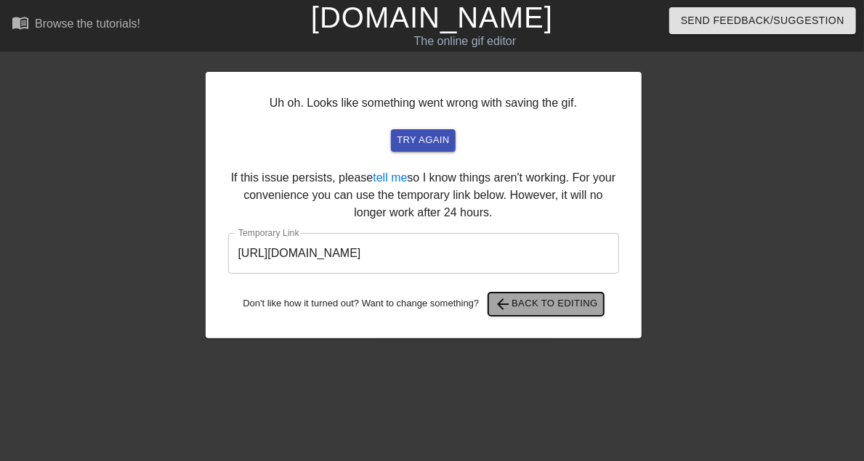
click at [511, 296] on span "arrow_back" at bounding box center [502, 304] width 17 height 17
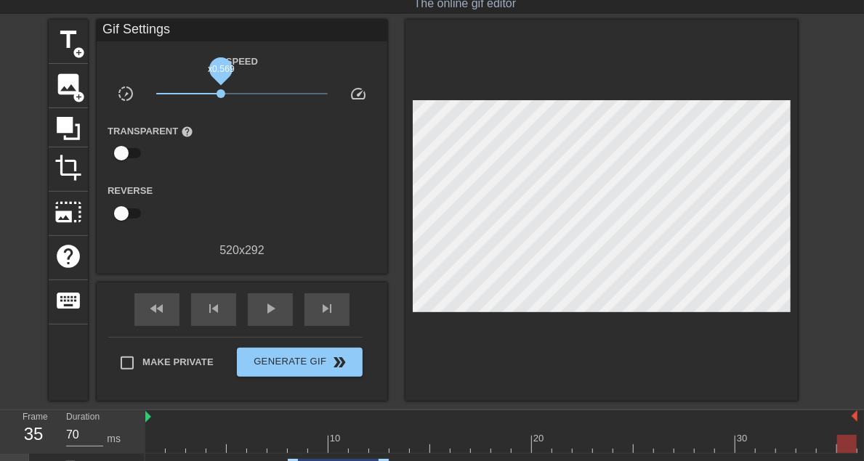
drag, startPoint x: 121, startPoint y: 89, endPoint x: 112, endPoint y: 90, distance: 9.5
click at [156, 90] on span "x0.569" at bounding box center [242, 93] width 172 height 17
click at [261, 312] on span "play_arrow" at bounding box center [269, 308] width 17 height 17
click at [156, 90] on span "x0.776" at bounding box center [242, 93] width 172 height 17
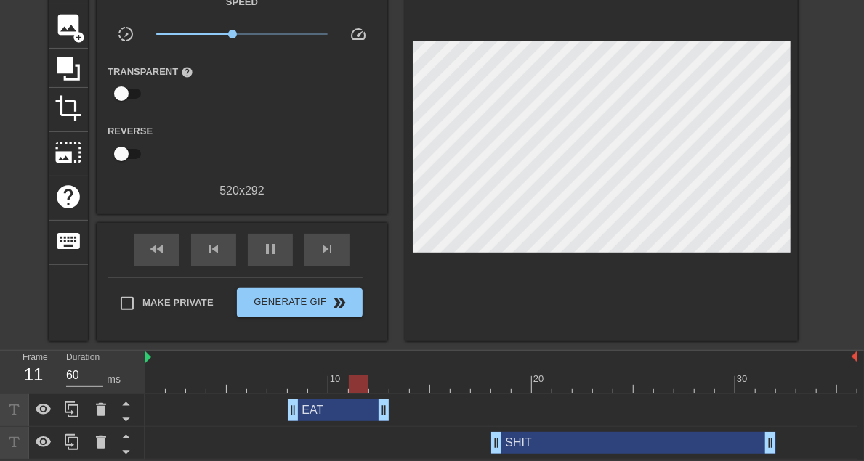
scroll to position [153, 0]
click at [261, 240] on span "pause" at bounding box center [269, 248] width 17 height 17
click at [763, 386] on div at bounding box center [501, 385] width 712 height 18
click at [782, 386] on div at bounding box center [501, 385] width 712 height 18
drag, startPoint x: 768, startPoint y: 438, endPoint x: 780, endPoint y: 439, distance: 11.6
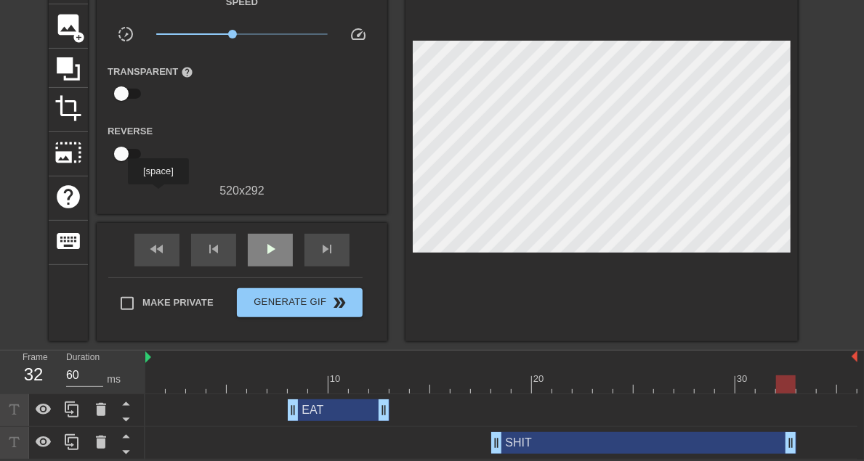
click at [261, 240] on span "play_arrow" at bounding box center [269, 248] width 17 height 17
click at [261, 240] on span "pause" at bounding box center [269, 248] width 17 height 17
drag, startPoint x: 384, startPoint y: 410, endPoint x: 395, endPoint y: 410, distance: 10.9
click at [261, 240] on span "play_arrow" at bounding box center [269, 248] width 17 height 17
click at [248, 234] on div "pause" at bounding box center [270, 250] width 45 height 33
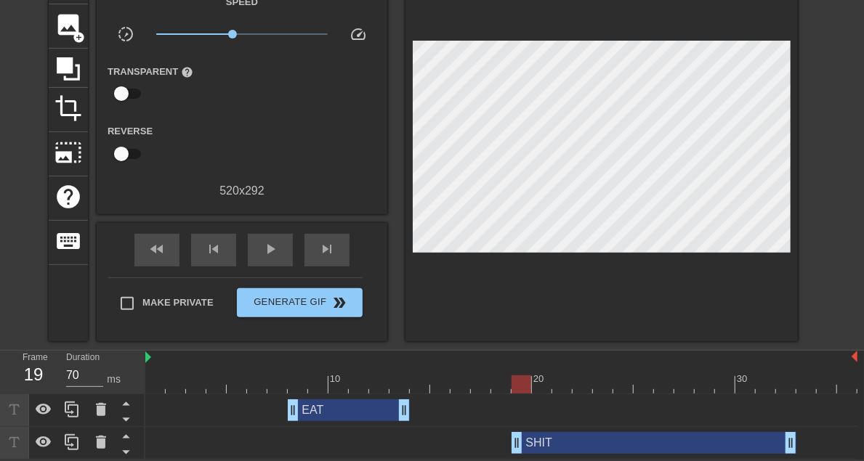
drag, startPoint x: 495, startPoint y: 440, endPoint x: 506, endPoint y: 439, distance: 11.6
click at [506, 439] on div "SHIT drag_handle drag_handle" at bounding box center [501, 443] width 712 height 22
click at [261, 240] on span "play_arrow" at bounding box center [269, 248] width 17 height 17
click at [261, 240] on span "pause" at bounding box center [269, 248] width 17 height 17
click at [261, 240] on span "play_arrow" at bounding box center [269, 248] width 17 height 17
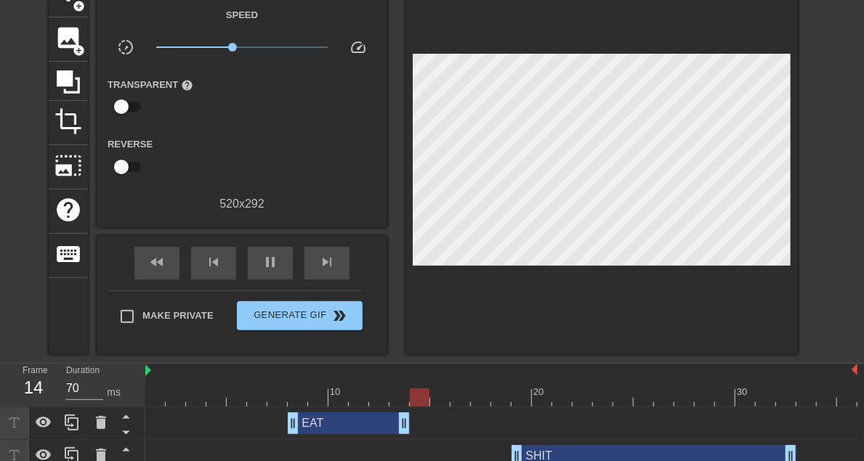
scroll to position [82, 0]
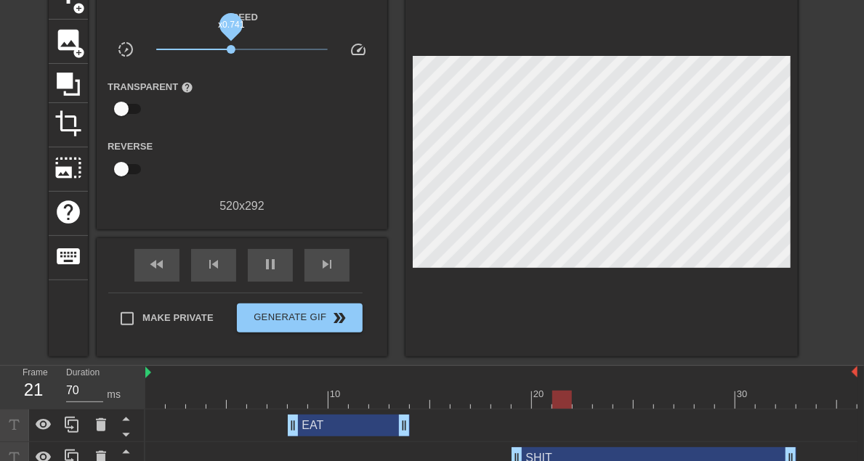
click at [227, 46] on span "x0.741" at bounding box center [231, 49] width 9 height 9
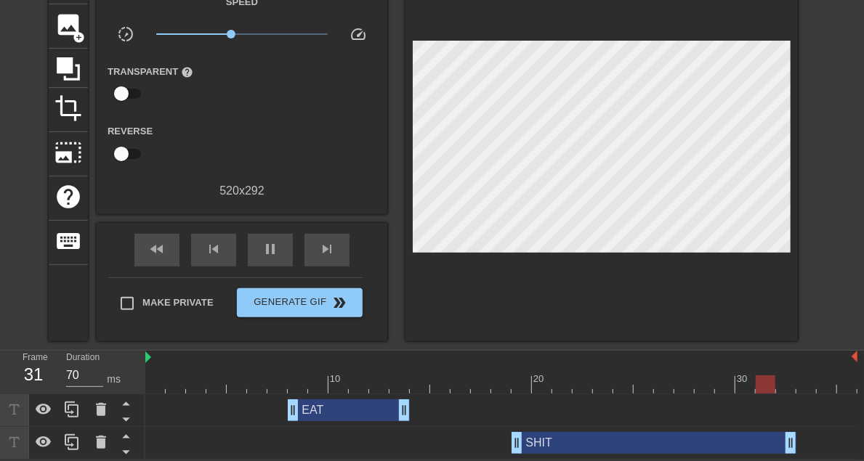
scroll to position [153, 0]
click at [261, 240] on span "pause" at bounding box center [269, 248] width 17 height 17
drag, startPoint x: 516, startPoint y: 442, endPoint x: 529, endPoint y: 442, distance: 13.1
click at [529, 442] on div "SHIT drag_handle drag_handle" at bounding box center [501, 443] width 712 height 22
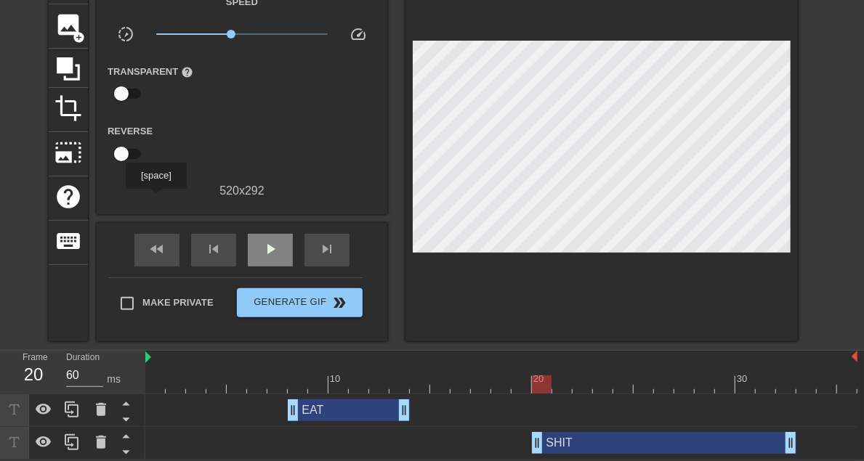
click at [261, 240] on span "play_arrow" at bounding box center [269, 248] width 17 height 17
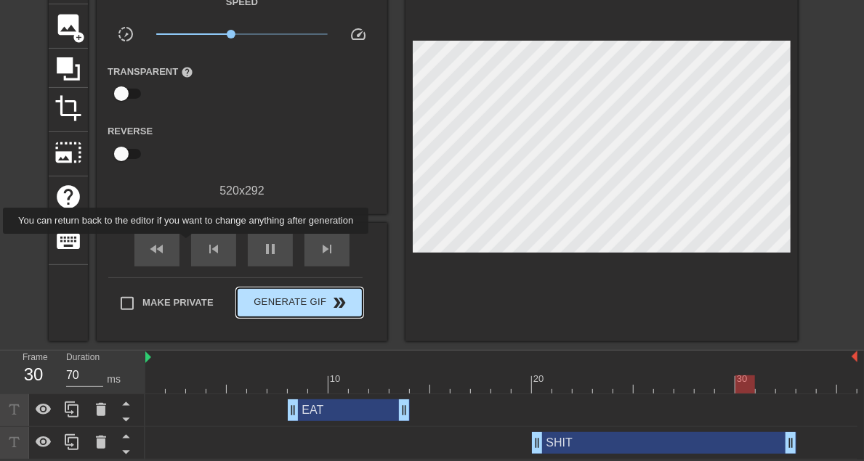
type input "60"
click at [243, 294] on span "Generate Gif double_arrow" at bounding box center [300, 302] width 114 height 17
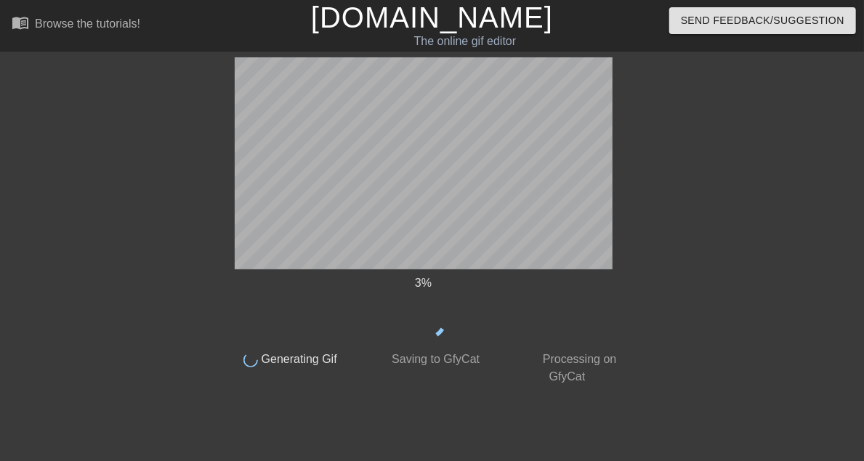
scroll to position [38, 0]
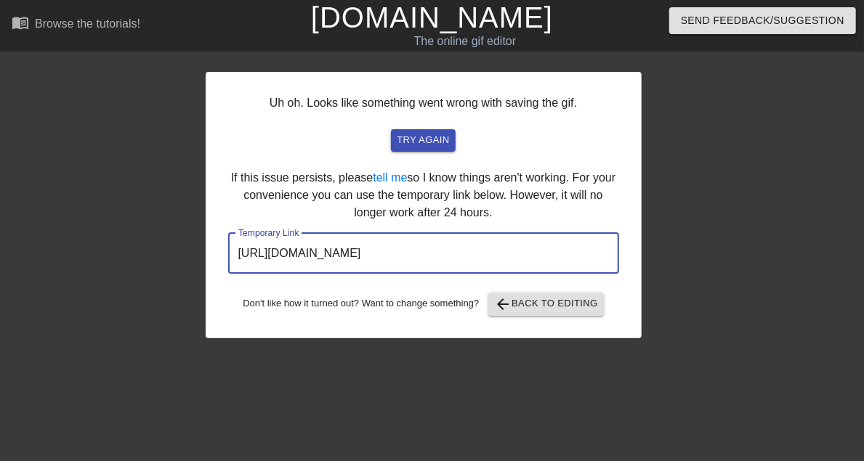
drag, startPoint x: 248, startPoint y: 213, endPoint x: 559, endPoint y: 213, distance: 310.9
click at [559, 233] on input "https://www.gifntext.com/temp_generations/5gpTith4.gif" at bounding box center [423, 253] width 391 height 41
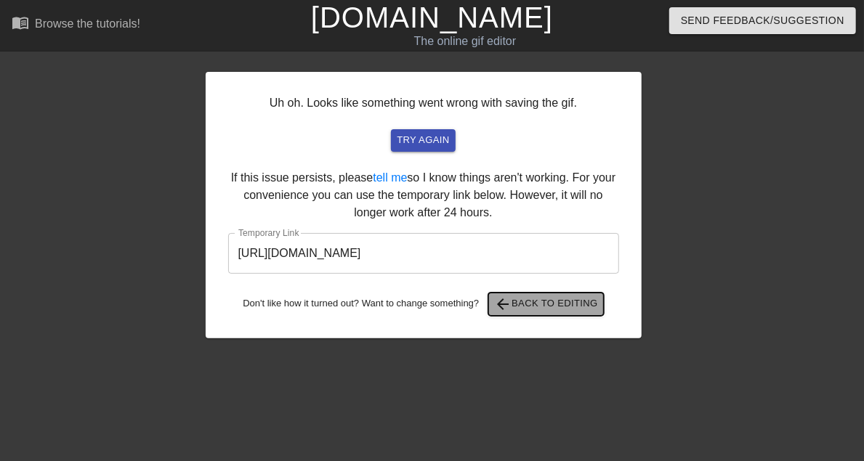
click at [546, 296] on span "arrow_back Back to Editing" at bounding box center [546, 304] width 104 height 17
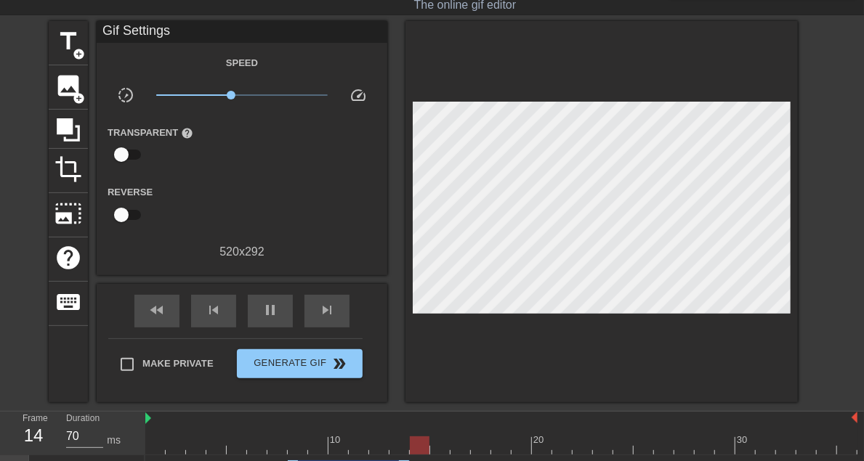
scroll to position [0, 0]
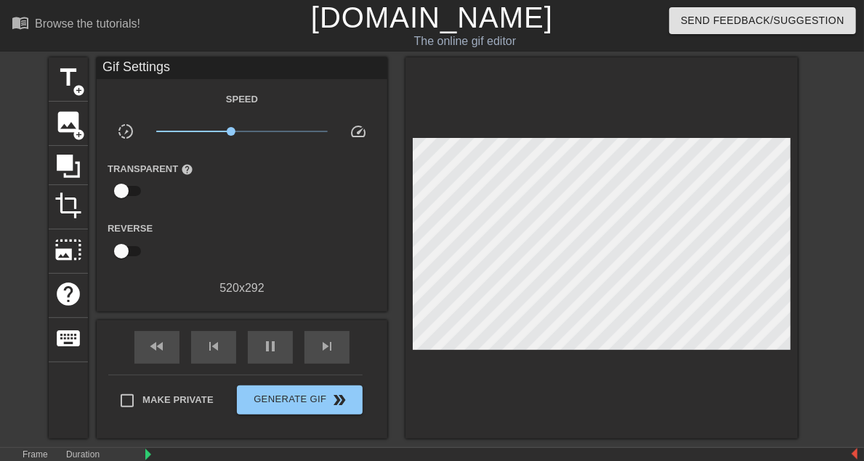
type input "70"
